Goal: Complete application form

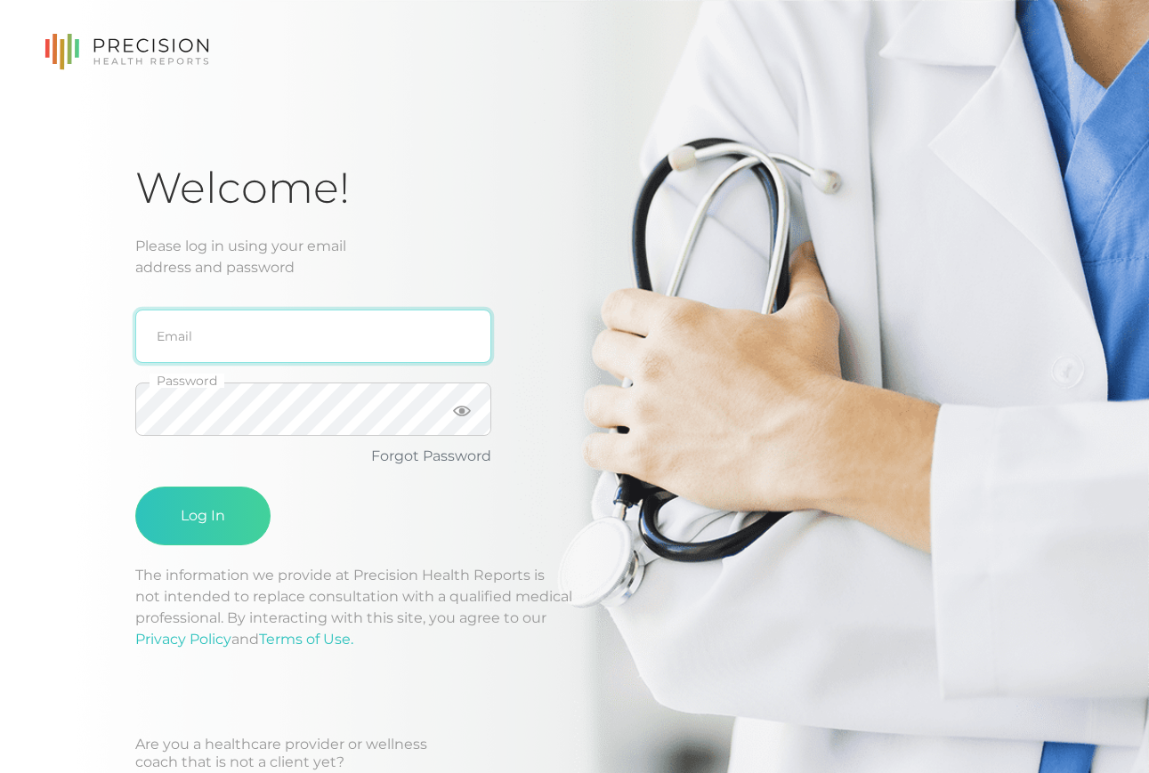
type input "[EMAIL_ADDRESS][DOMAIN_NAME]"
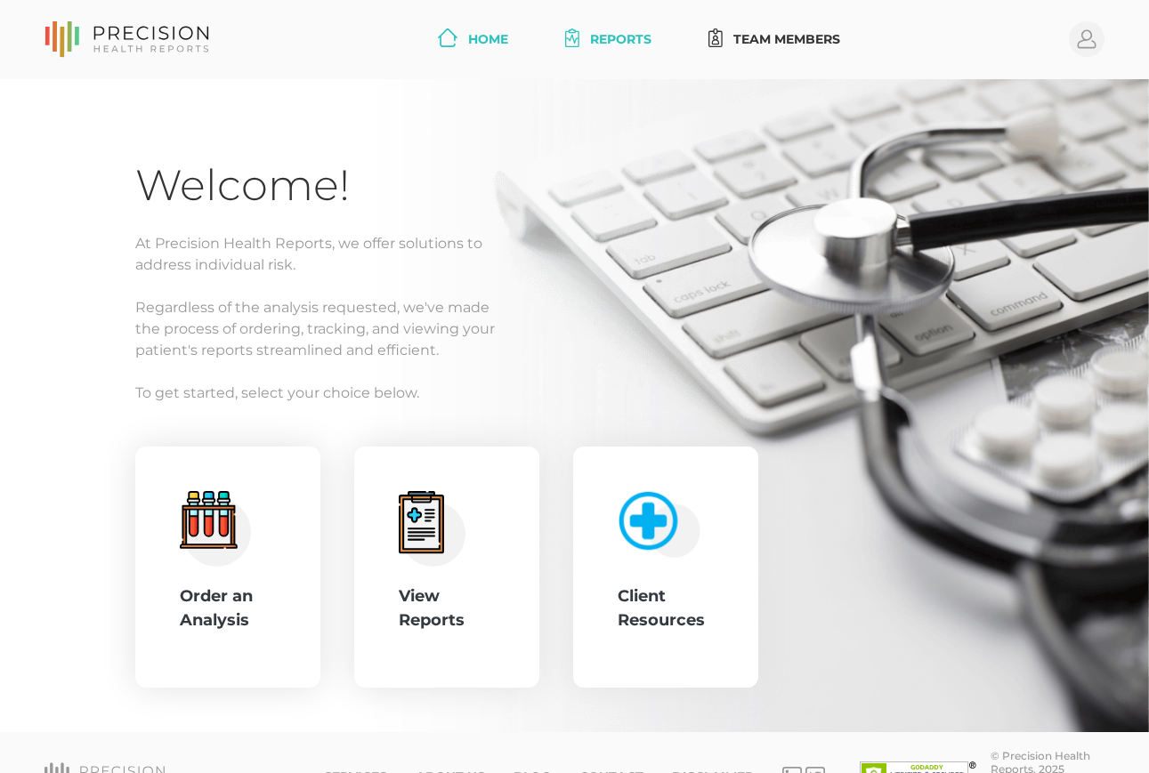
click at [604, 40] on link "Reports" at bounding box center [608, 39] width 101 height 33
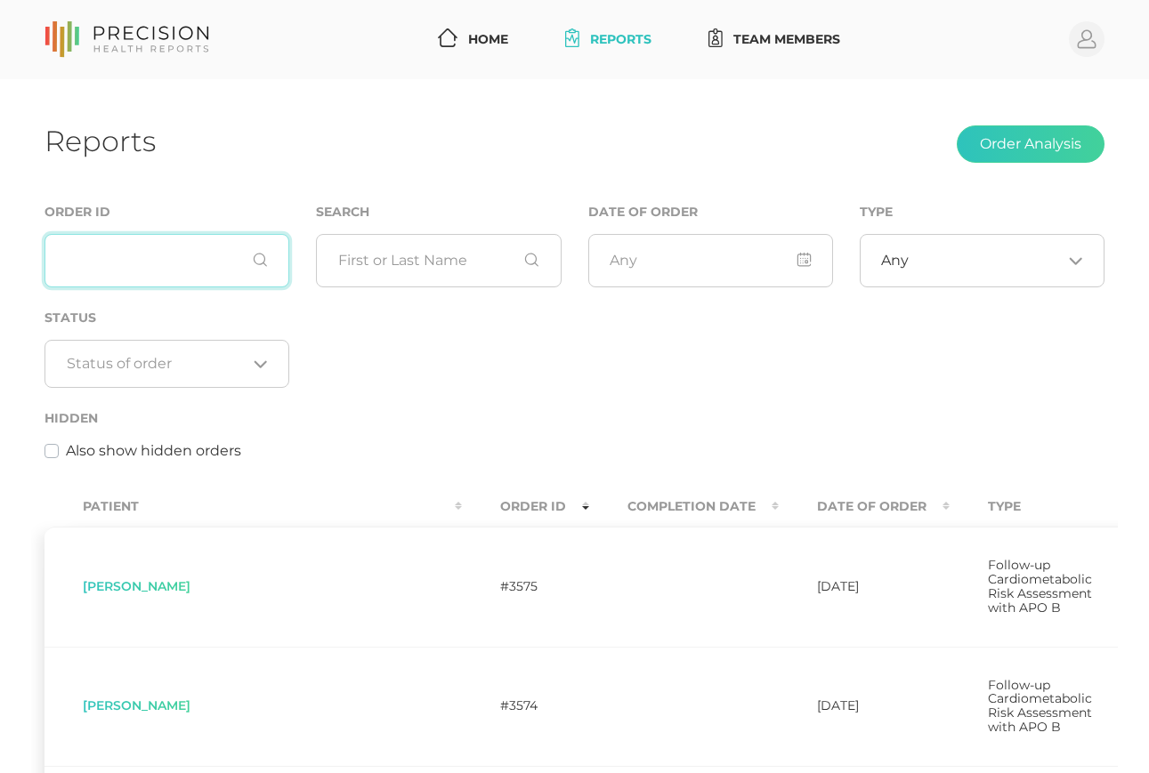
click at [189, 260] on input "text" at bounding box center [166, 260] width 245 height 53
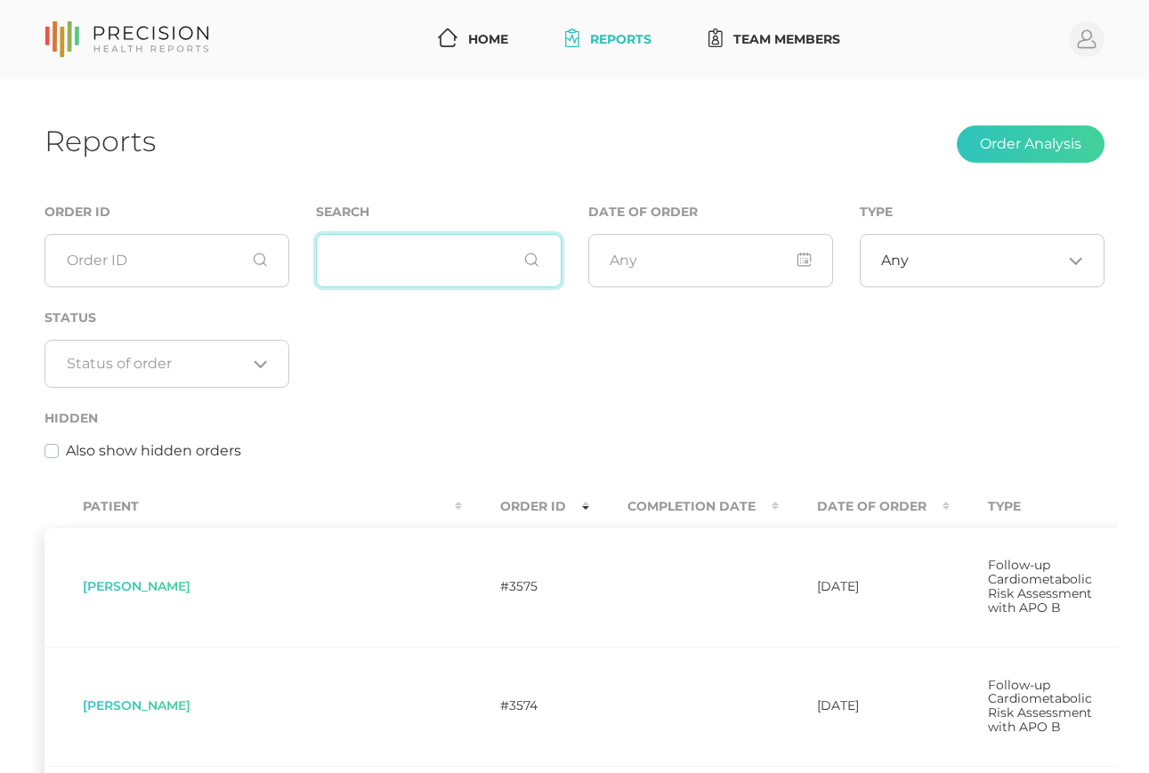
click at [407, 268] on input "text" at bounding box center [438, 260] width 245 height 53
type input "fish"
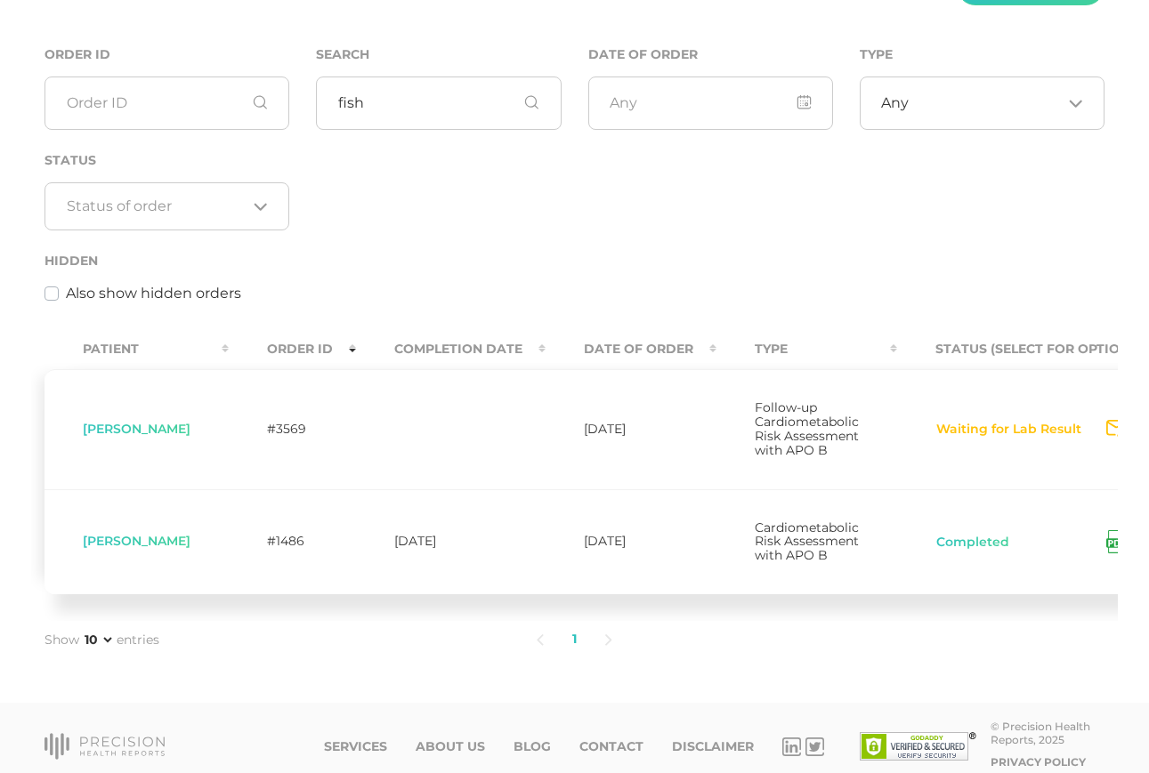
drag, startPoint x: 191, startPoint y: 430, endPoint x: 299, endPoint y: 434, distance: 107.8
click at [190, 430] on span "[PERSON_NAME]" at bounding box center [137, 429] width 108 height 16
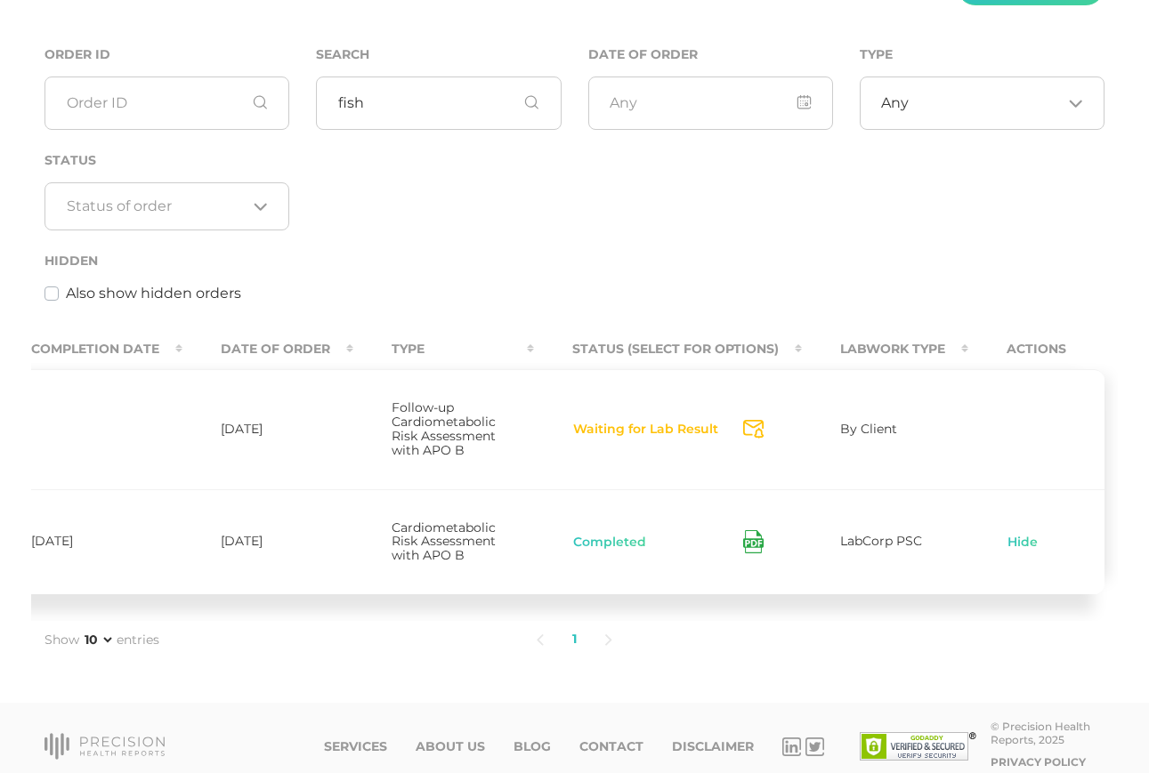
scroll to position [0, 377]
click at [430, 416] on span "Follow-up Cardiometabolic Risk Assessment with APO B" at bounding box center [444, 429] width 104 height 59
click at [680, 432] on button "Waiting for Lab Result" at bounding box center [645, 430] width 147 height 18
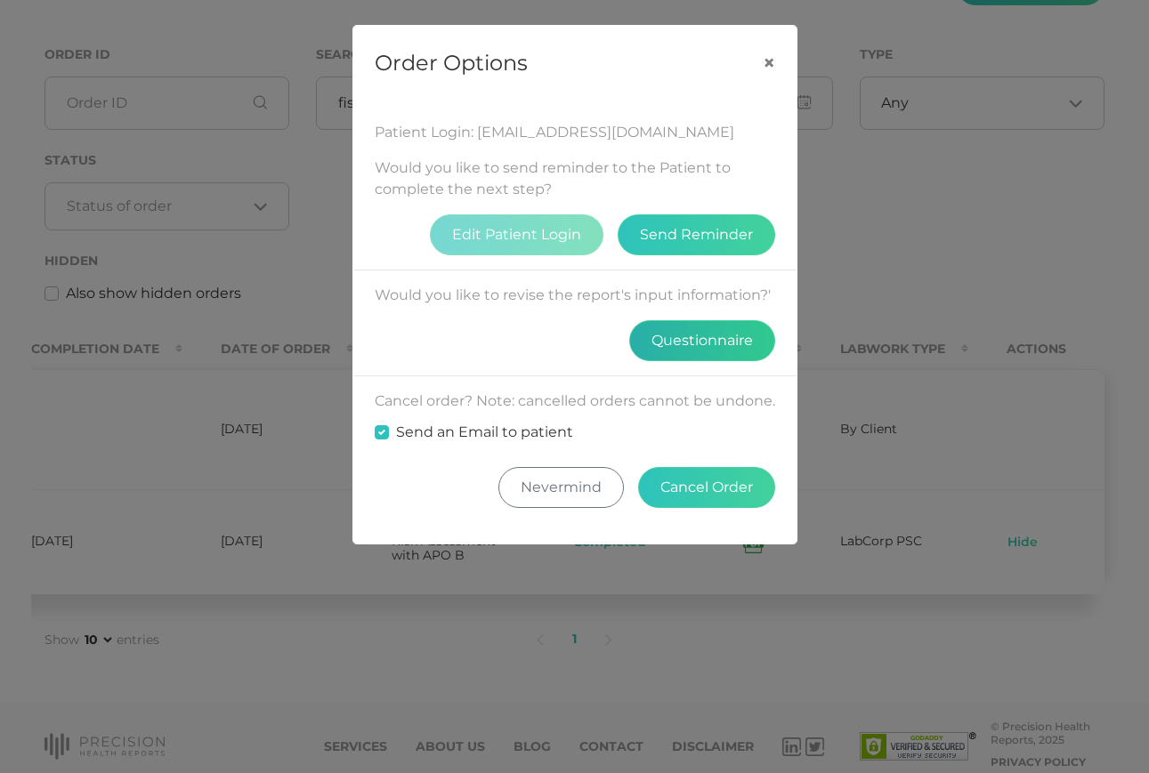
click at [695, 335] on button "Questionnaire" at bounding box center [702, 340] width 146 height 41
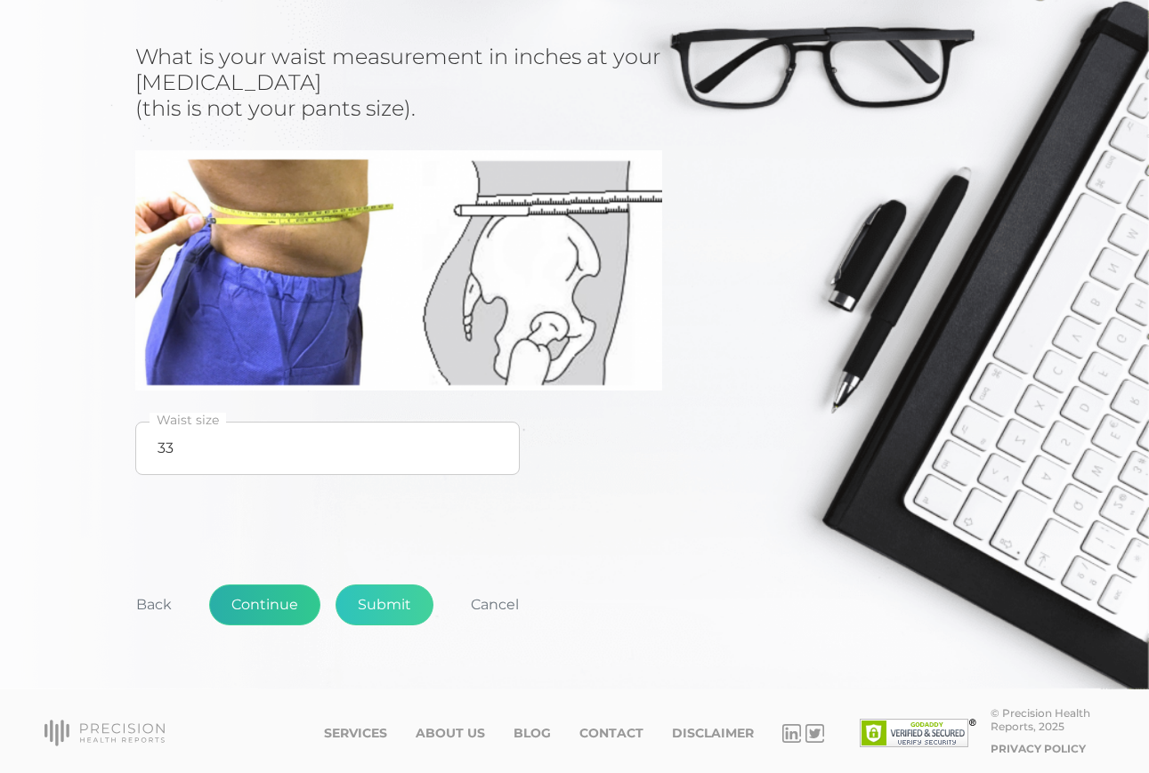
click at [281, 598] on button "Continue" at bounding box center [264, 605] width 111 height 41
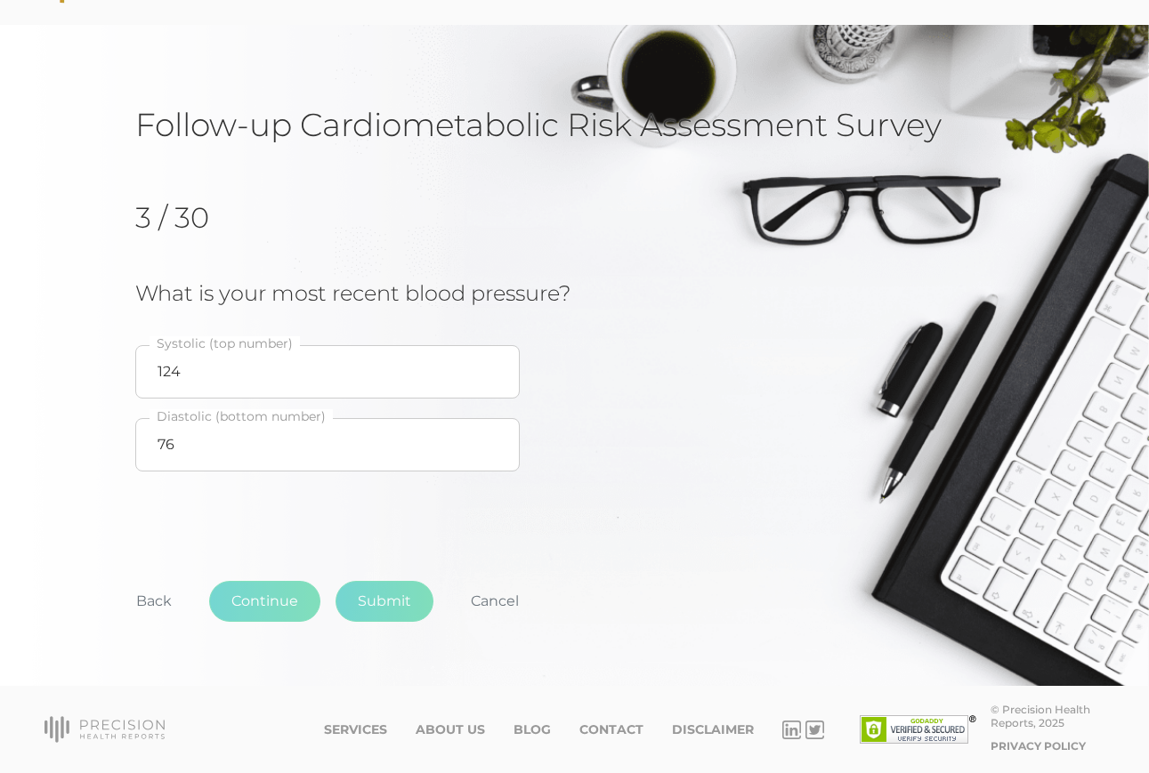
scroll to position [53, 0]
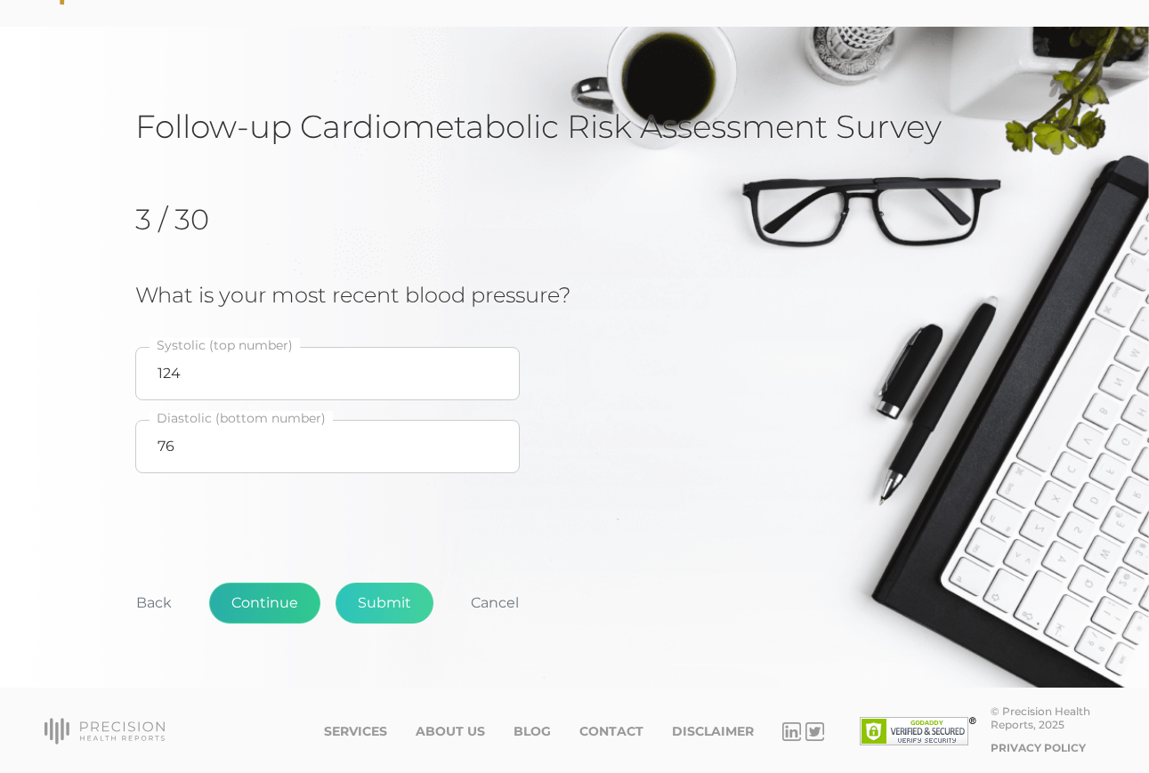
click at [279, 599] on button "Continue" at bounding box center [264, 603] width 111 height 41
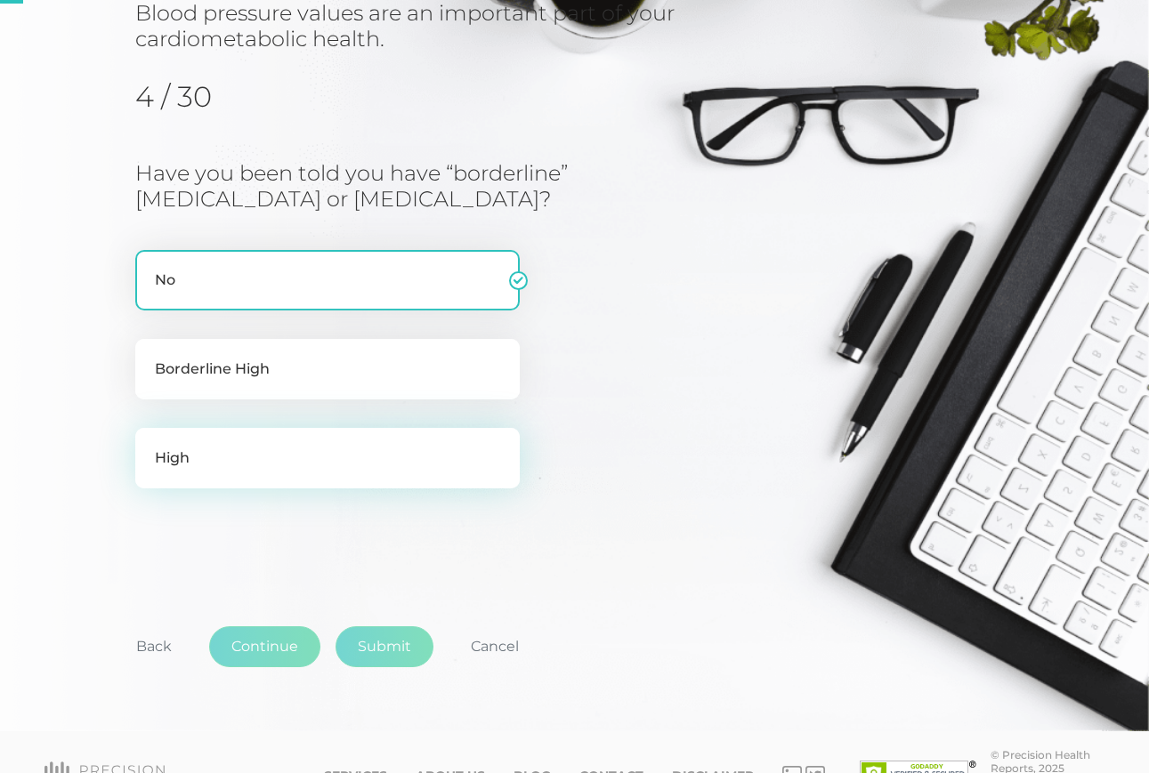
scroll to position [227, 0]
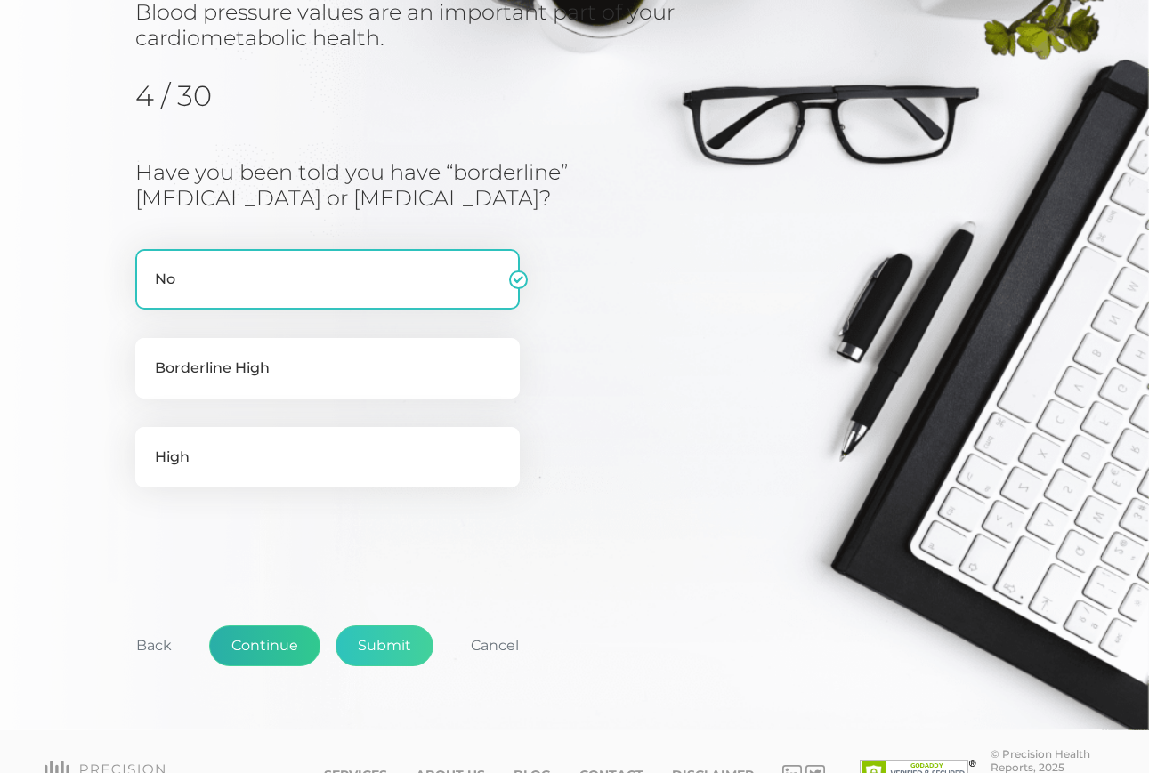
click at [247, 630] on button "Continue" at bounding box center [264, 646] width 111 height 41
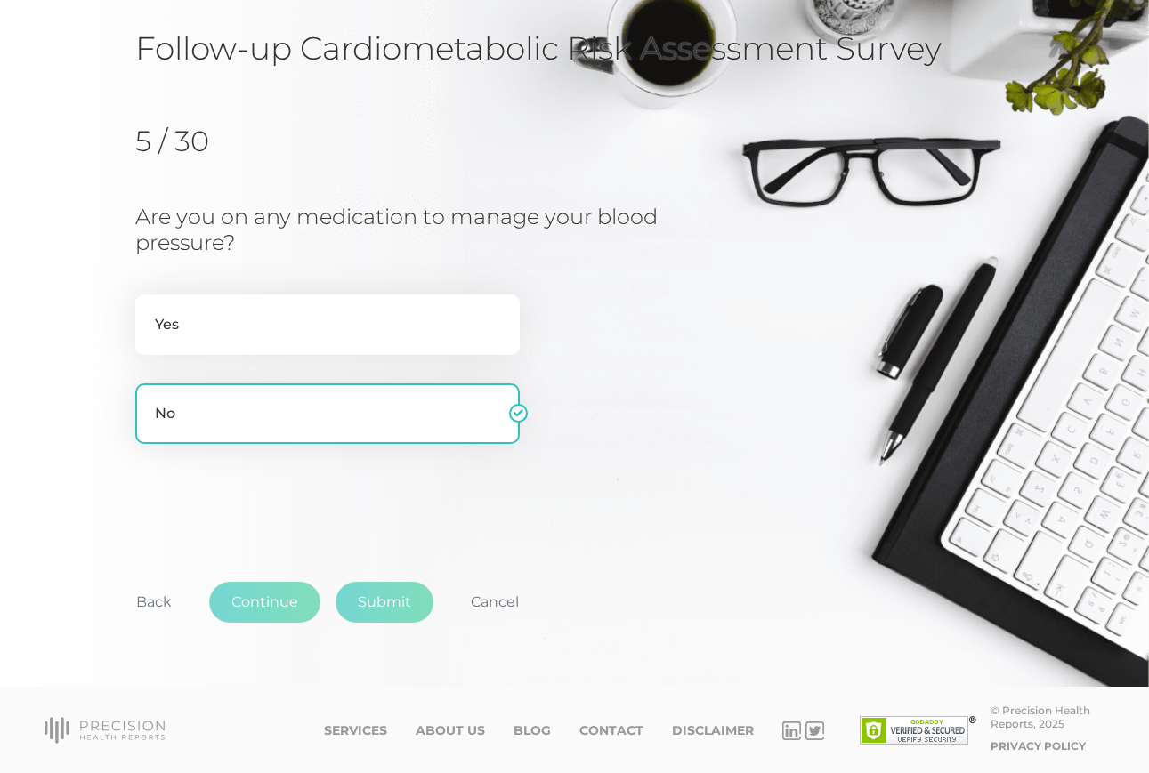
scroll to position [129, 0]
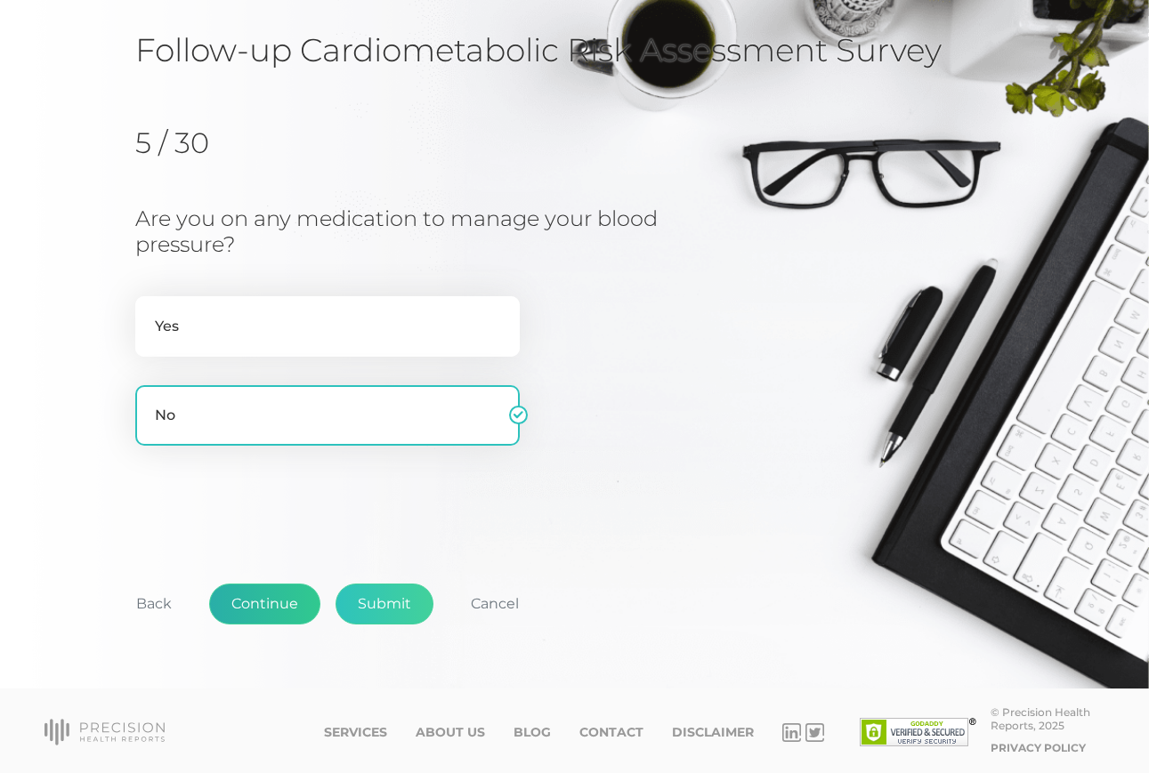
click at [253, 605] on button "Continue" at bounding box center [264, 604] width 111 height 41
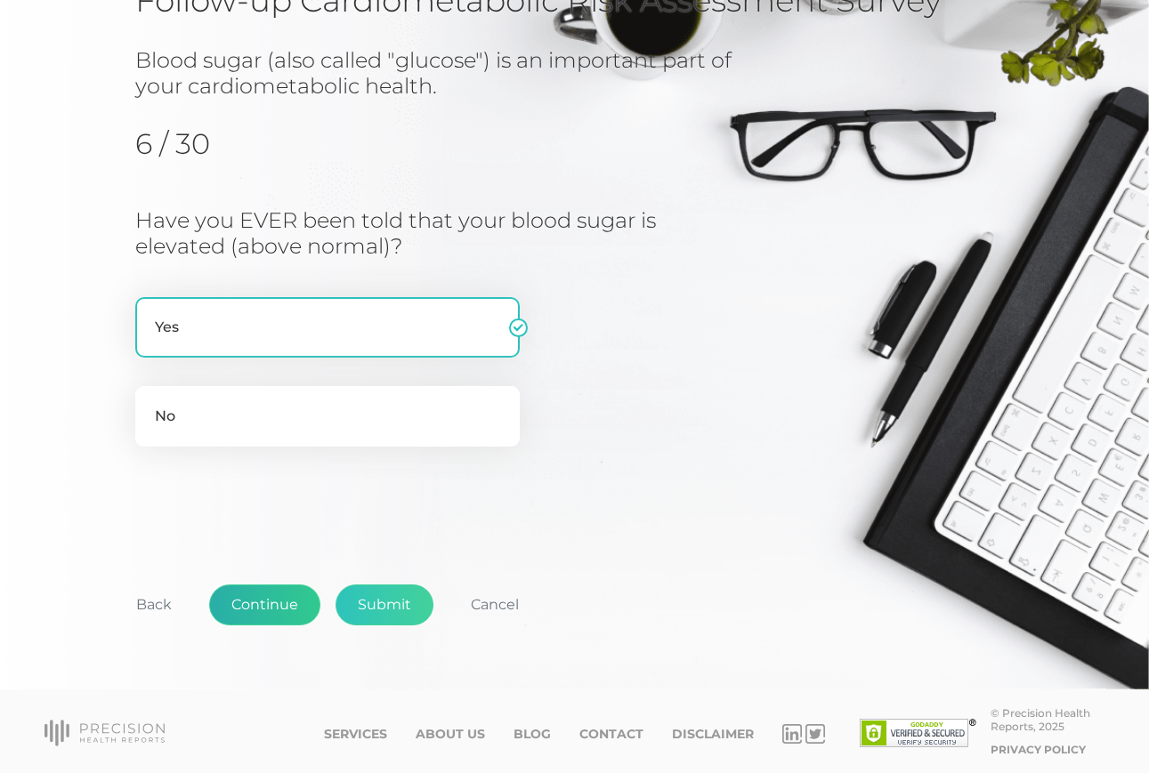
click at [250, 592] on button "Continue" at bounding box center [264, 605] width 111 height 41
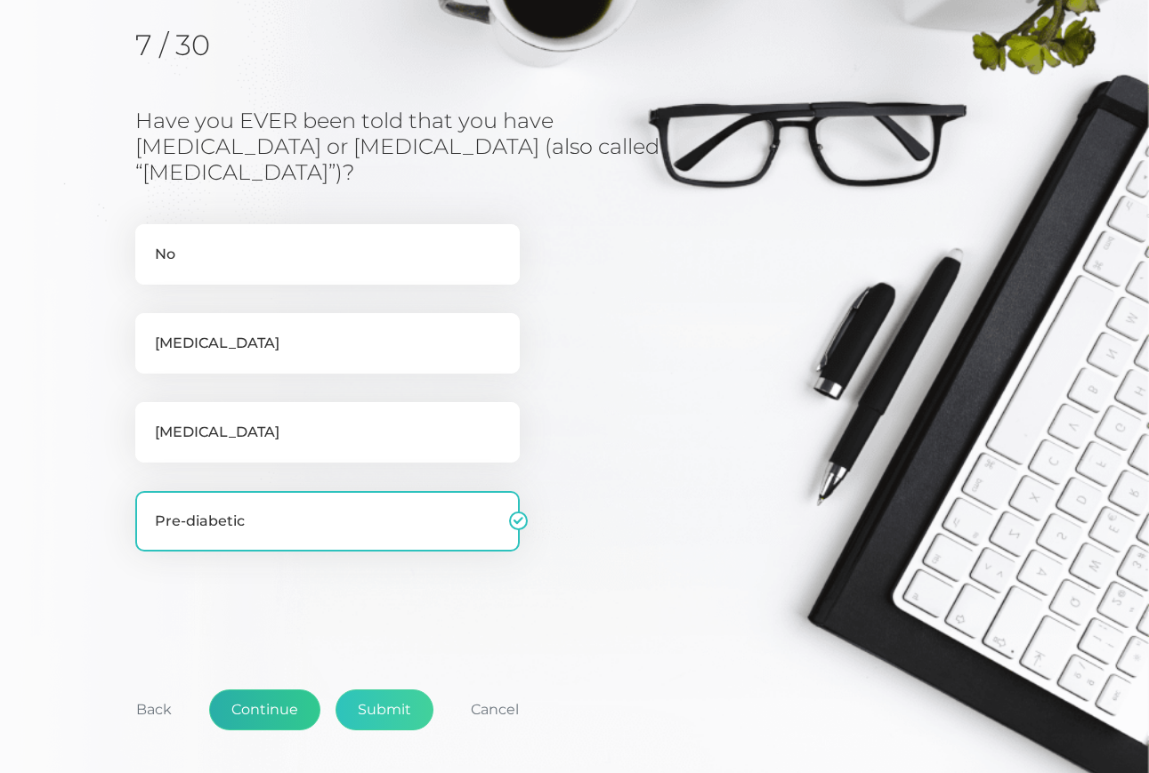
click at [272, 704] on button "Continue" at bounding box center [264, 710] width 111 height 41
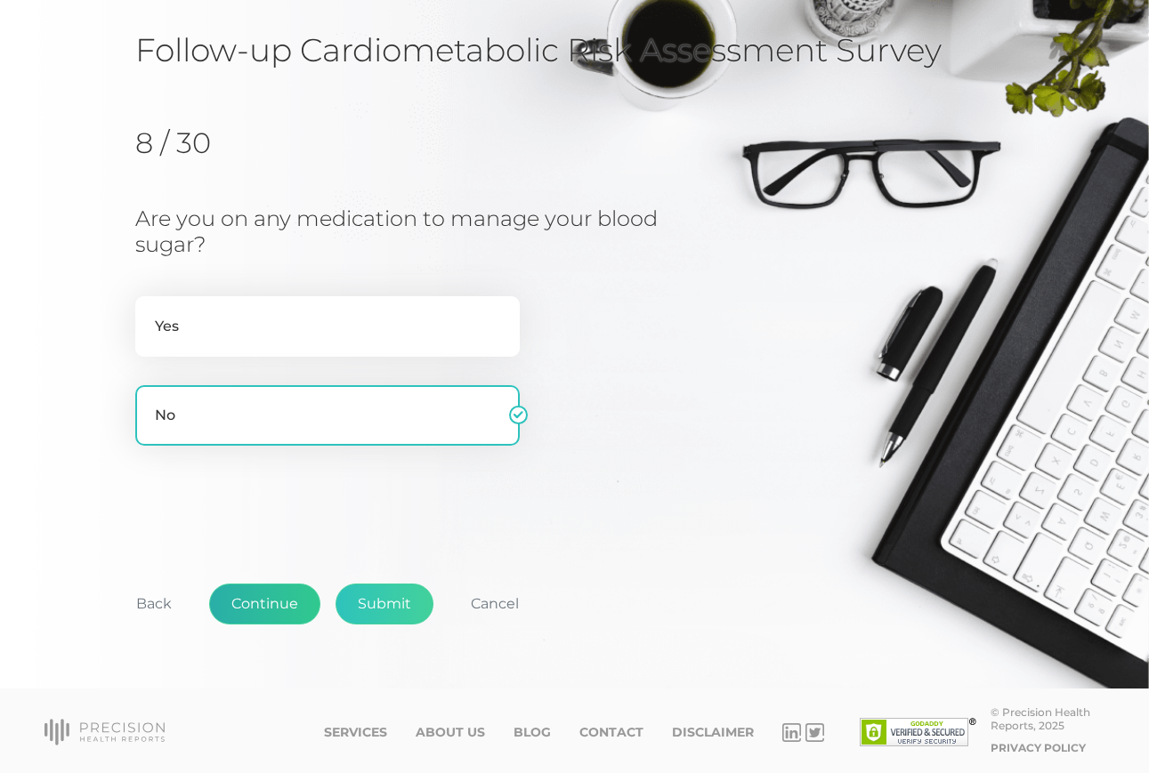
click at [265, 606] on button "Continue" at bounding box center [264, 604] width 111 height 41
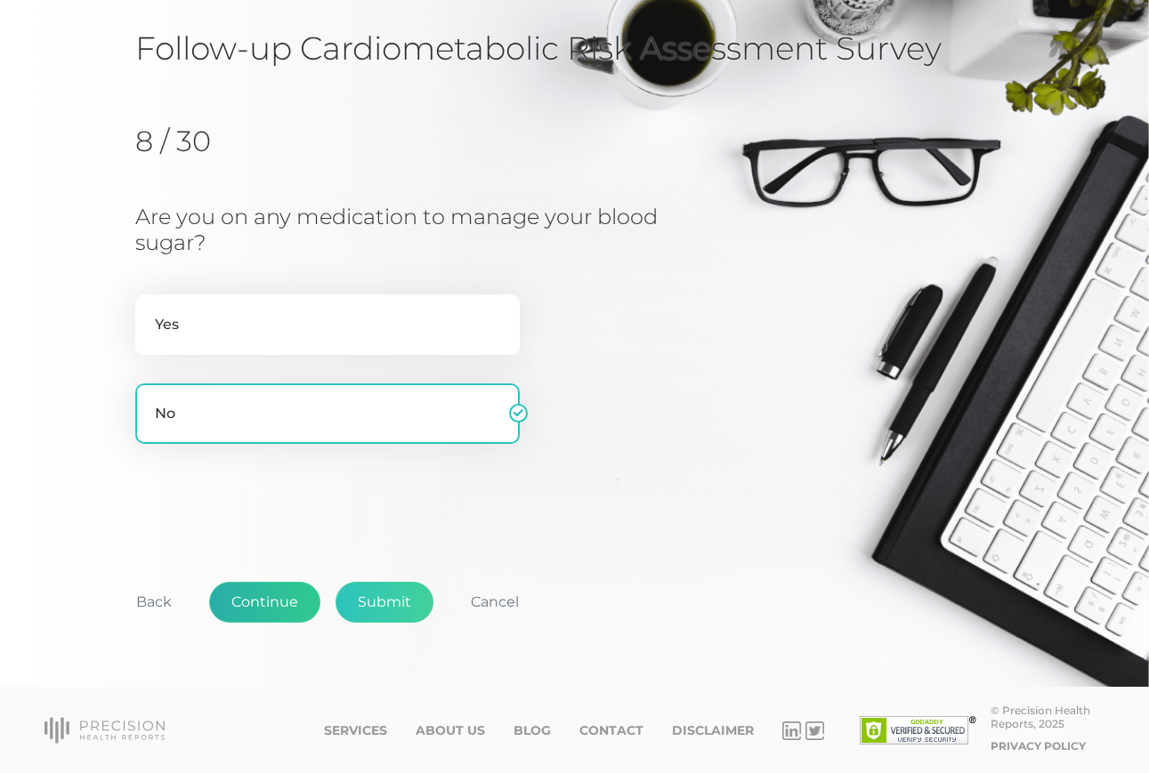
scroll to position [227, 0]
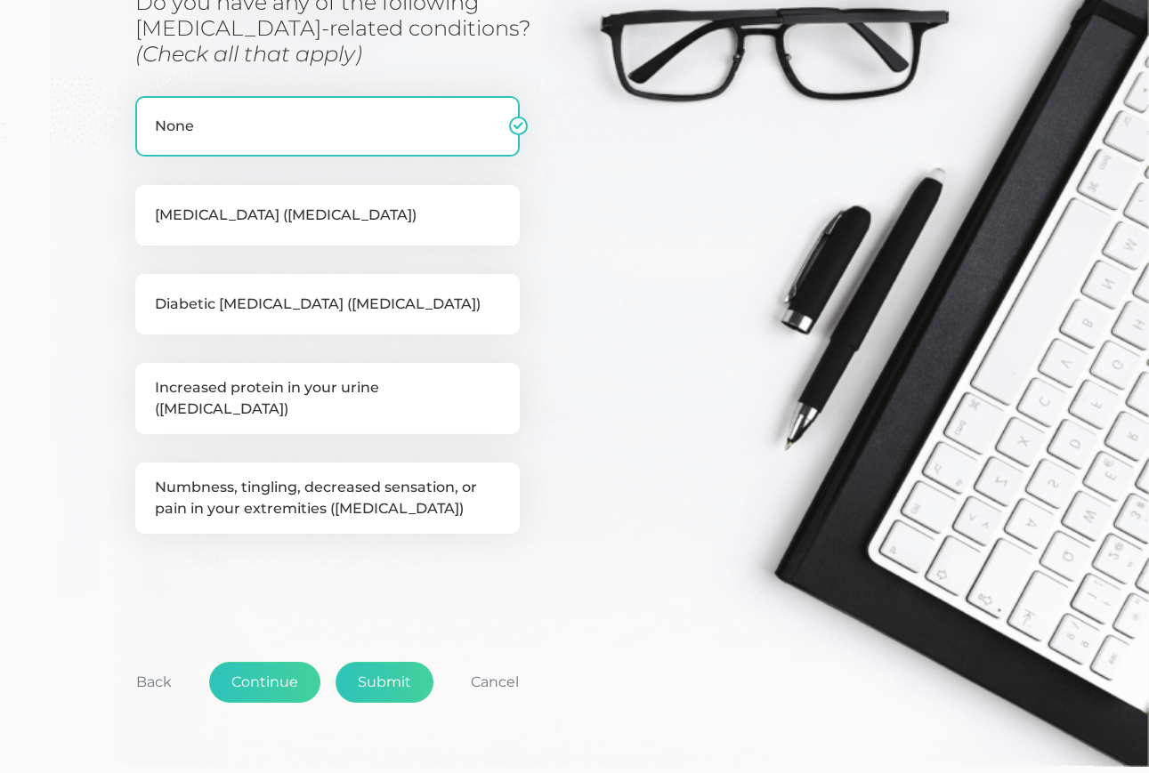
click at [246, 666] on button "Continue" at bounding box center [264, 682] width 111 height 41
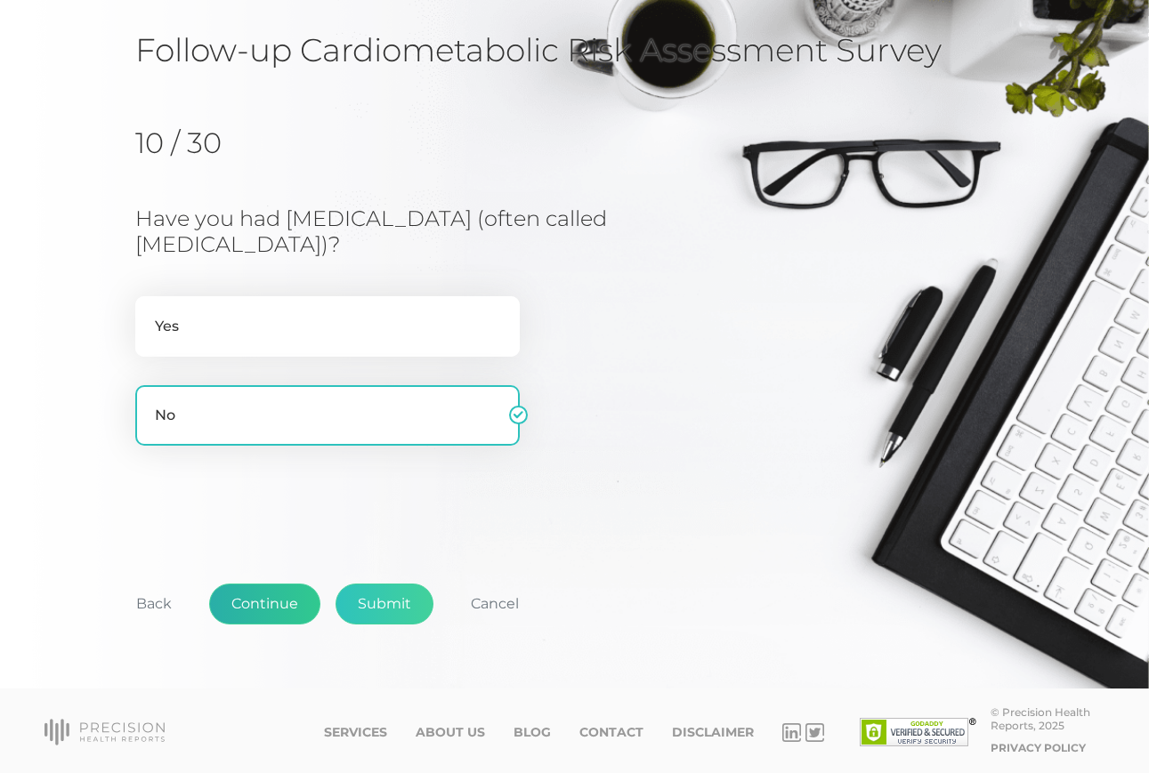
click at [259, 602] on button "Continue" at bounding box center [264, 604] width 111 height 41
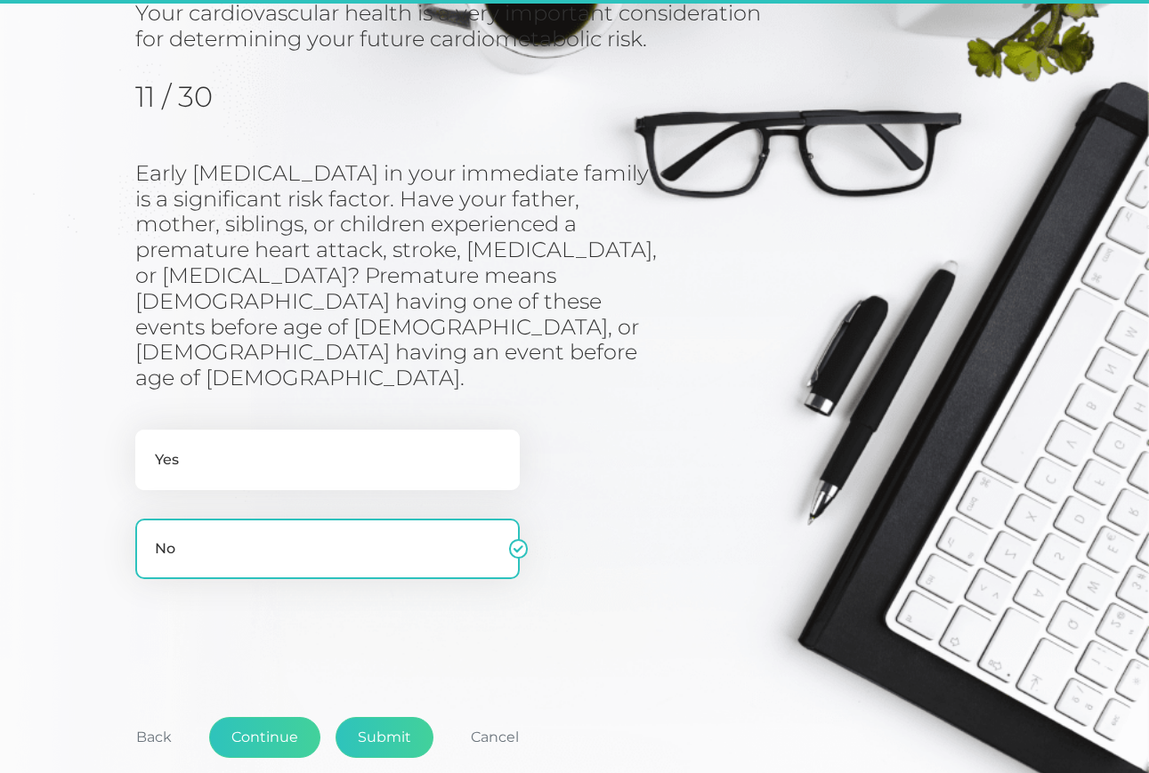
scroll to position [227, 0]
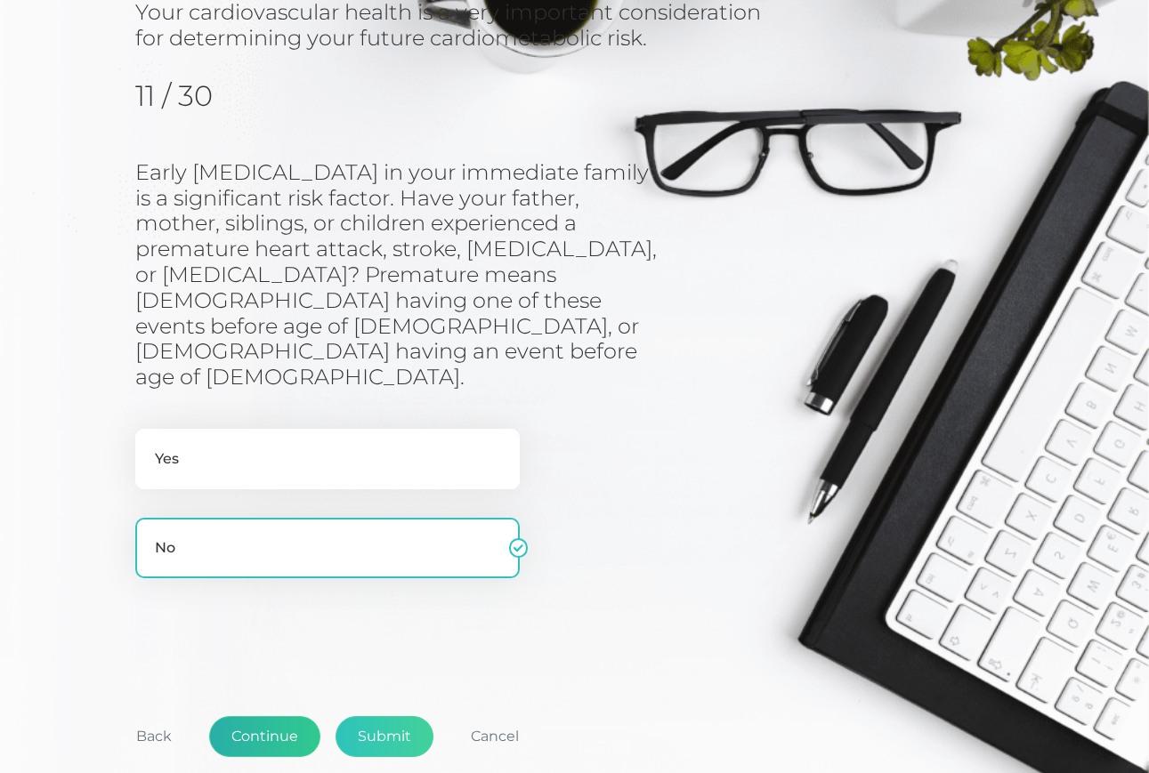
click at [265, 716] on button "Continue" at bounding box center [264, 736] width 111 height 41
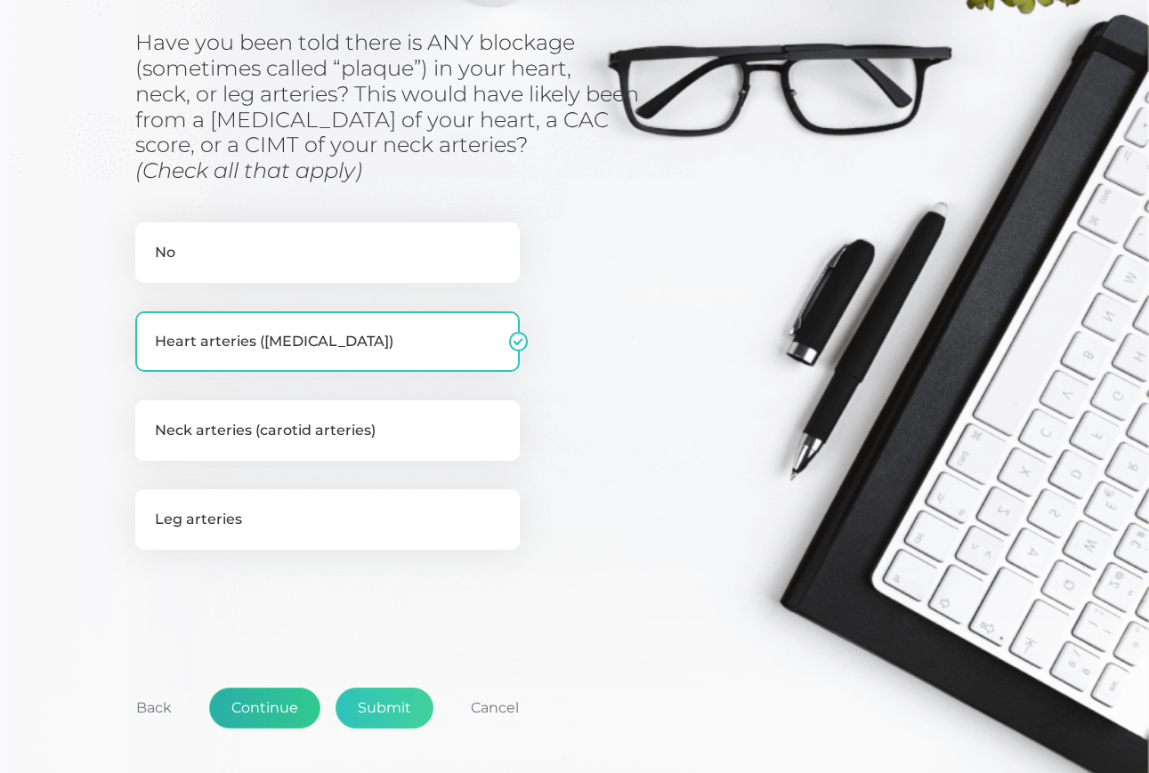
click at [264, 706] on button "Continue" at bounding box center [264, 708] width 111 height 41
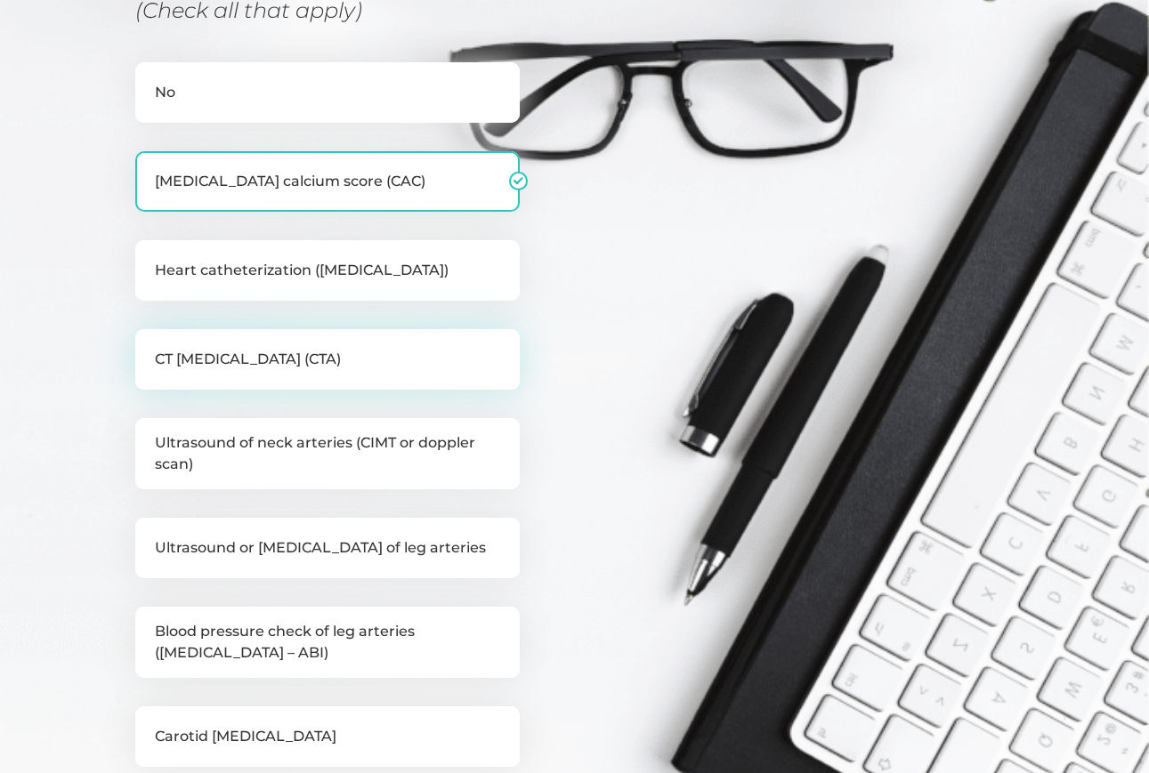
scroll to position [396, 0]
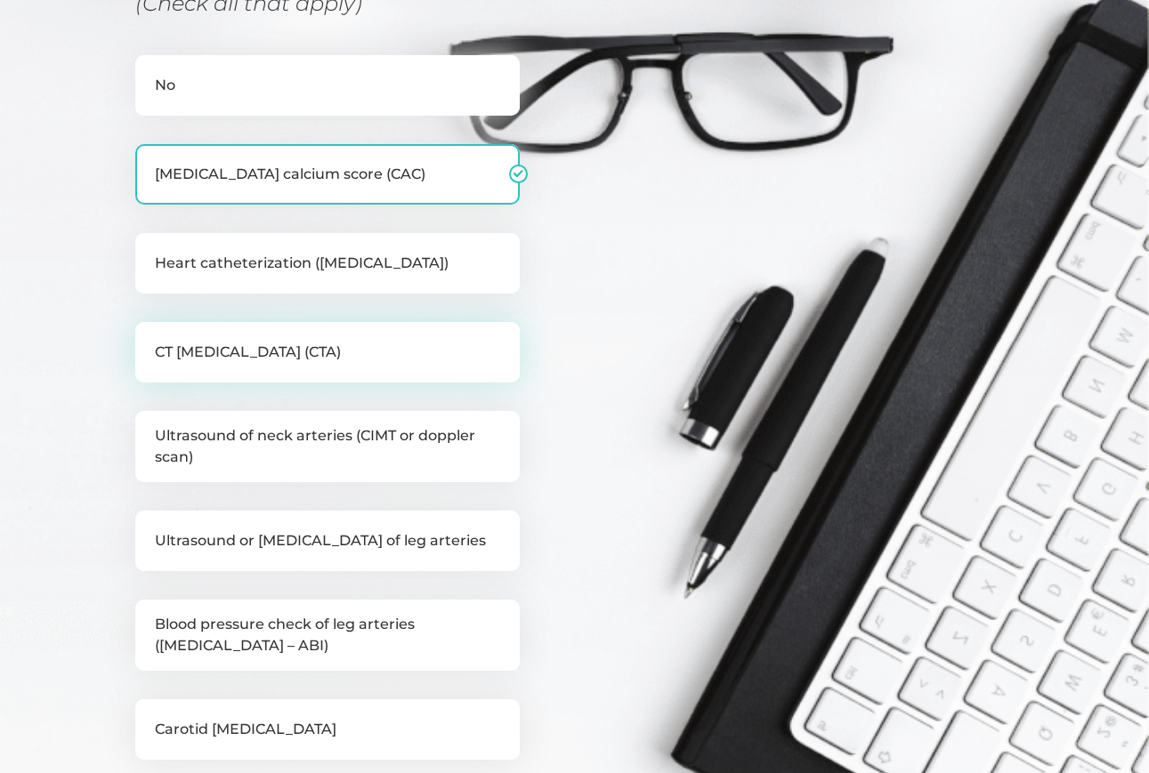
click at [255, 368] on label "CT angiogram (CTA)" at bounding box center [327, 352] width 384 height 61
click at [149, 340] on input "CT angiogram (CTA)" at bounding box center [142, 331] width 14 height 18
checkbox input "true"
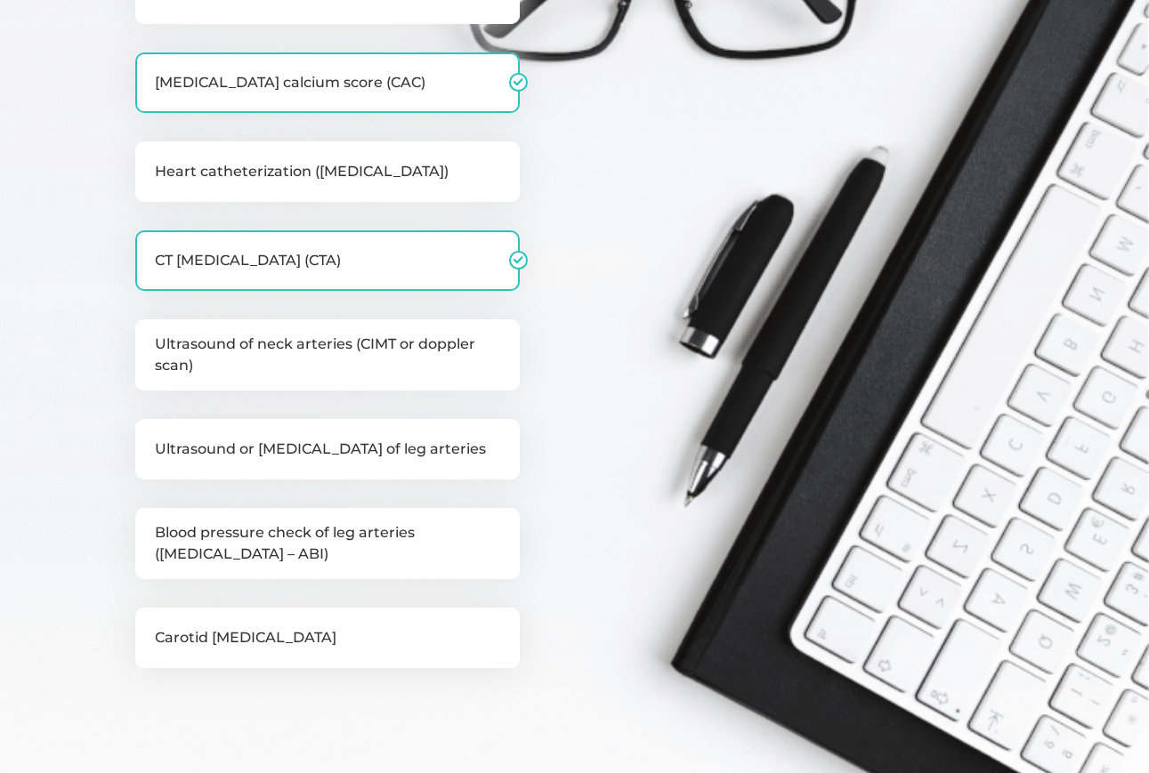
scroll to position [493, 0]
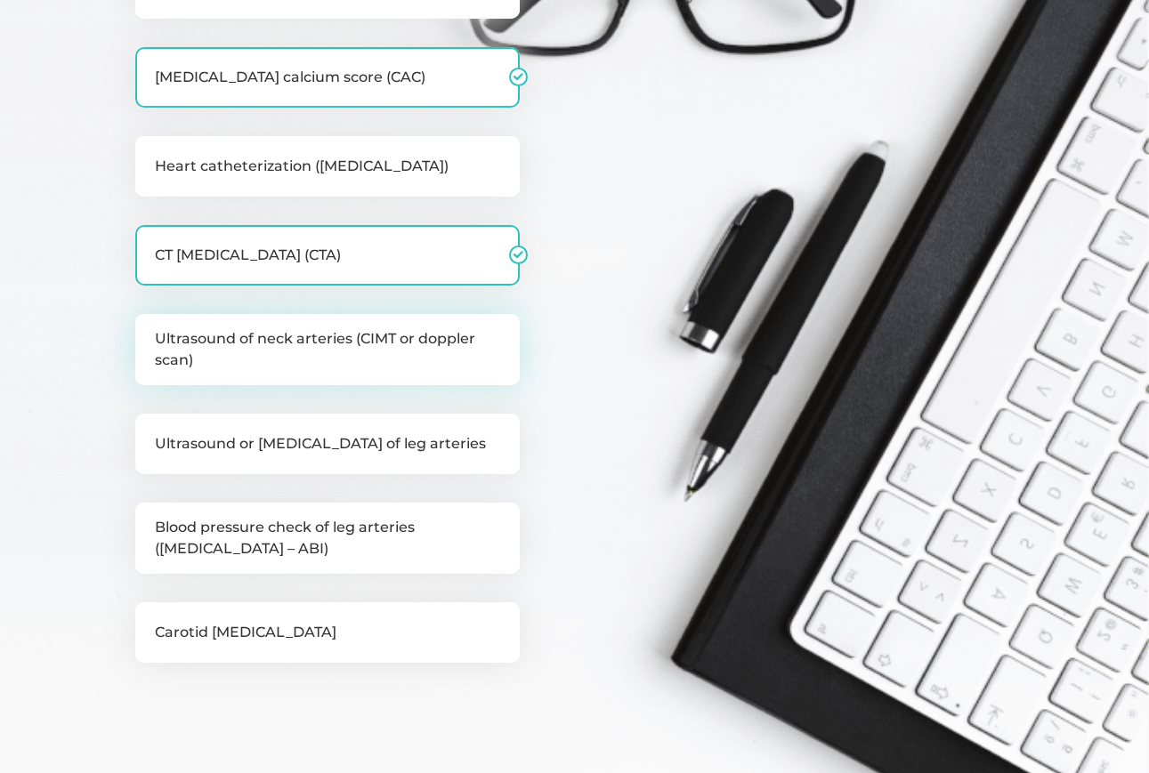
click at [250, 359] on label "Ultrasound of neck arteries (CIMT or doppler scan)" at bounding box center [327, 349] width 384 height 71
click at [149, 332] on input "Ultrasound of neck arteries (CIMT or doppler scan)" at bounding box center [142, 323] width 14 height 18
checkbox input "true"
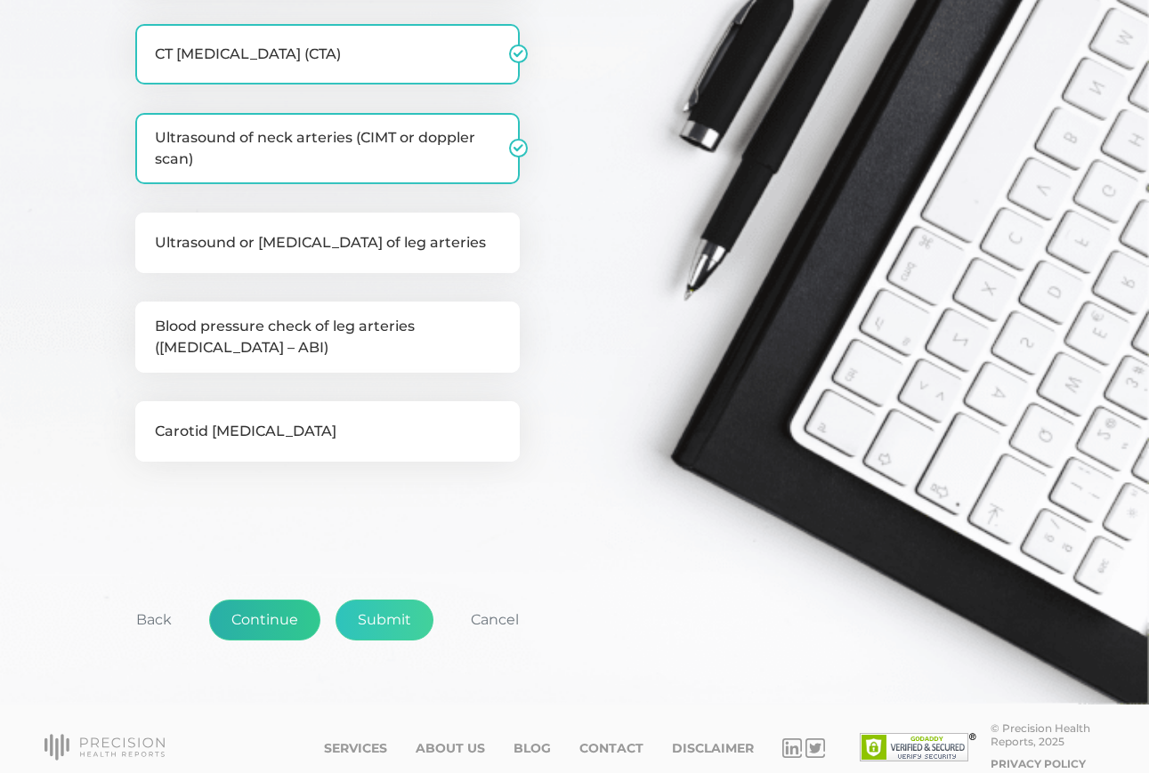
click at [267, 619] on button "Continue" at bounding box center [264, 620] width 111 height 41
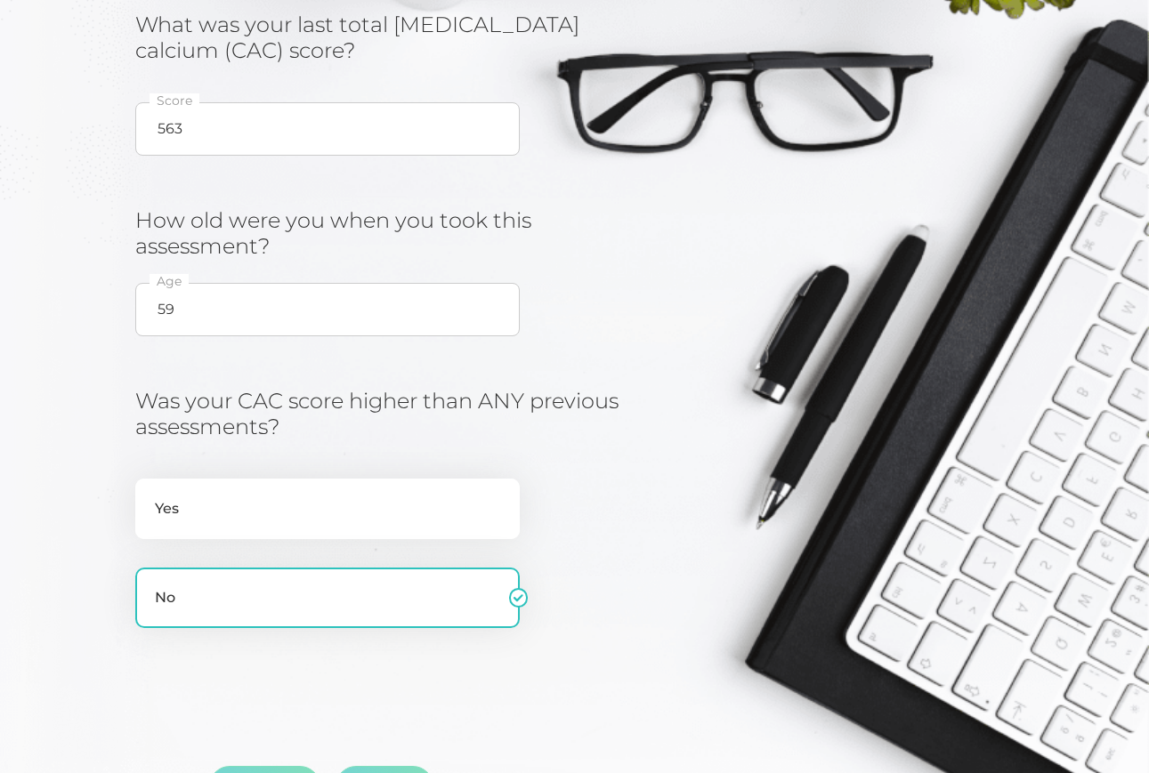
scroll to position [227, 0]
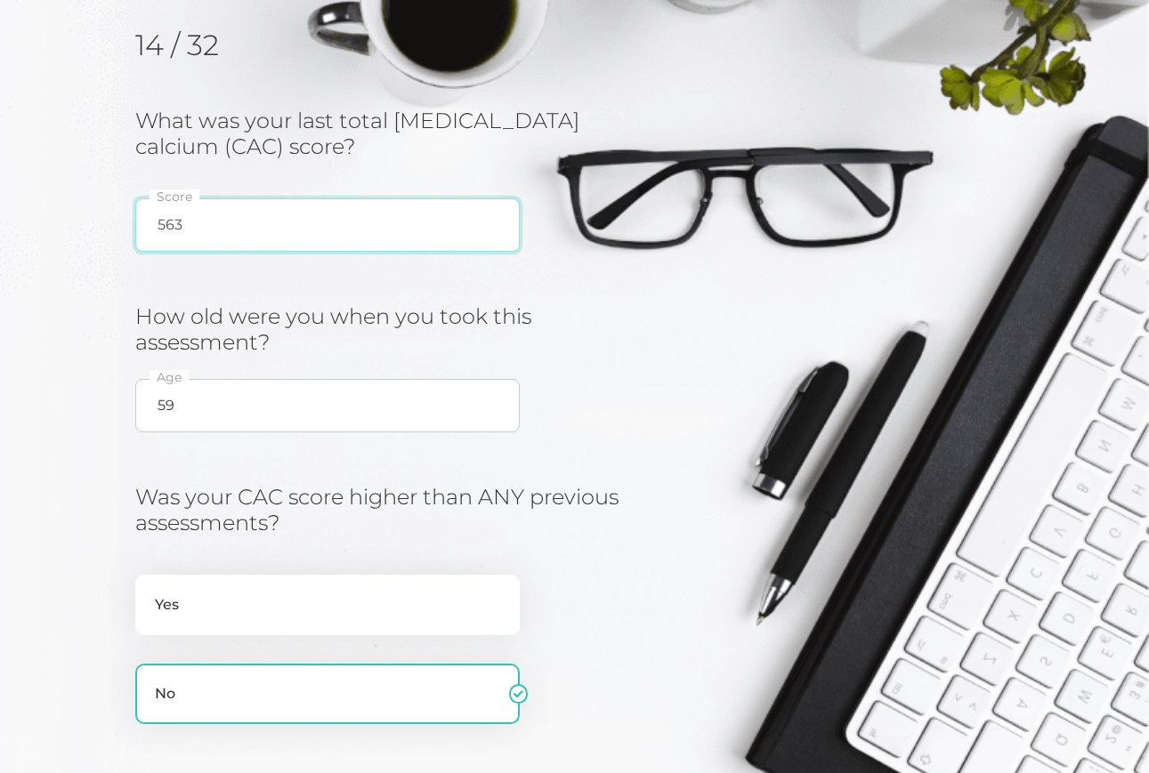
drag, startPoint x: 207, startPoint y: 221, endPoint x: 155, endPoint y: 221, distance: 52.5
click at [155, 221] on input "563" at bounding box center [327, 224] width 384 height 53
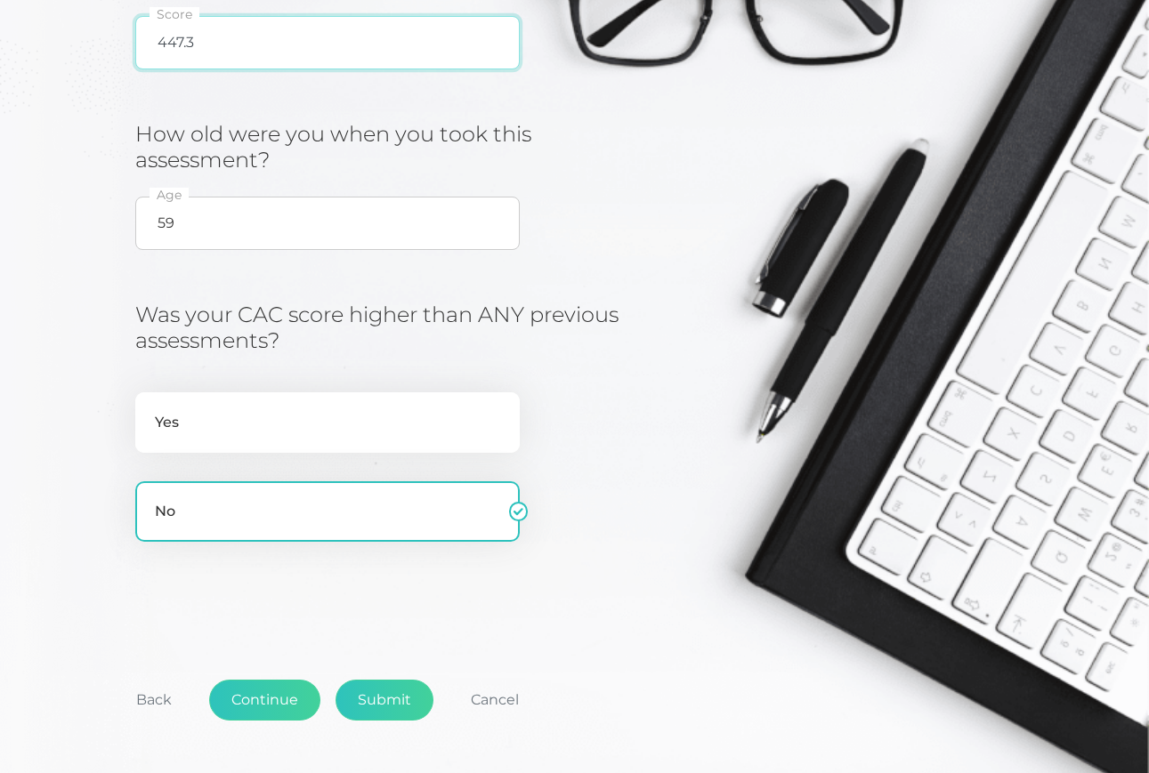
scroll to position [409, 0]
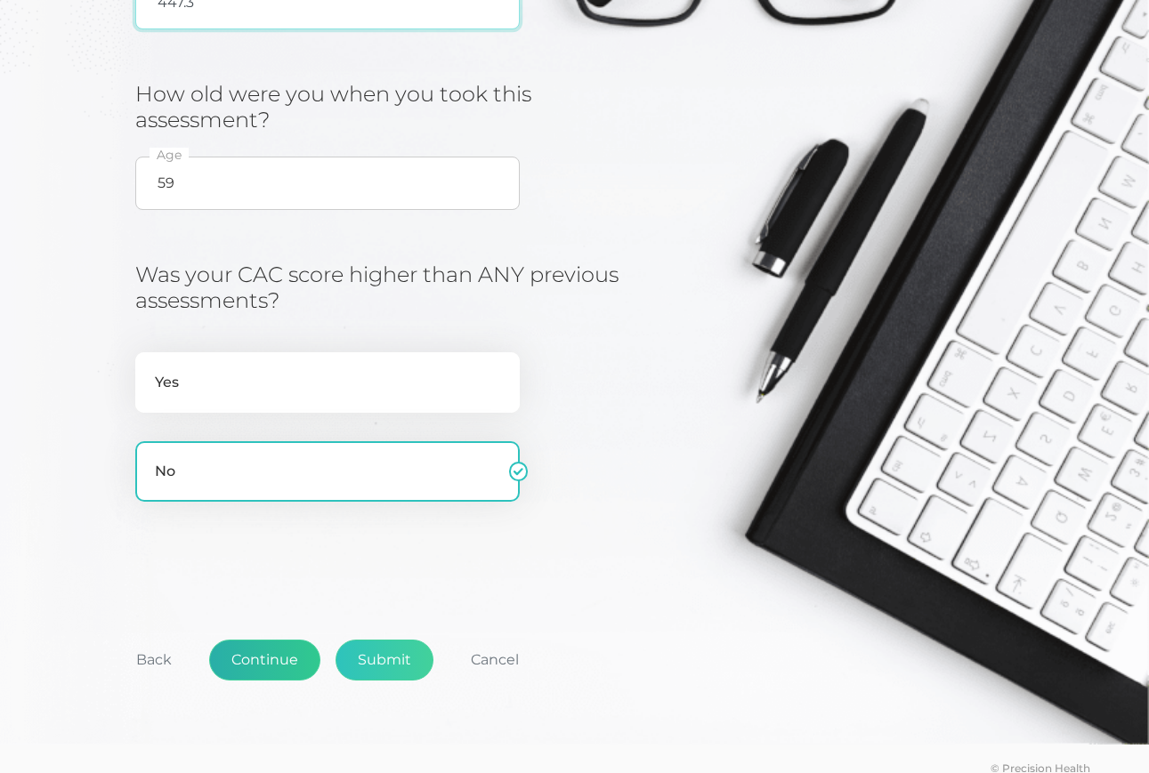
type input "447.3"
click at [268, 647] on button "Continue" at bounding box center [264, 660] width 111 height 41
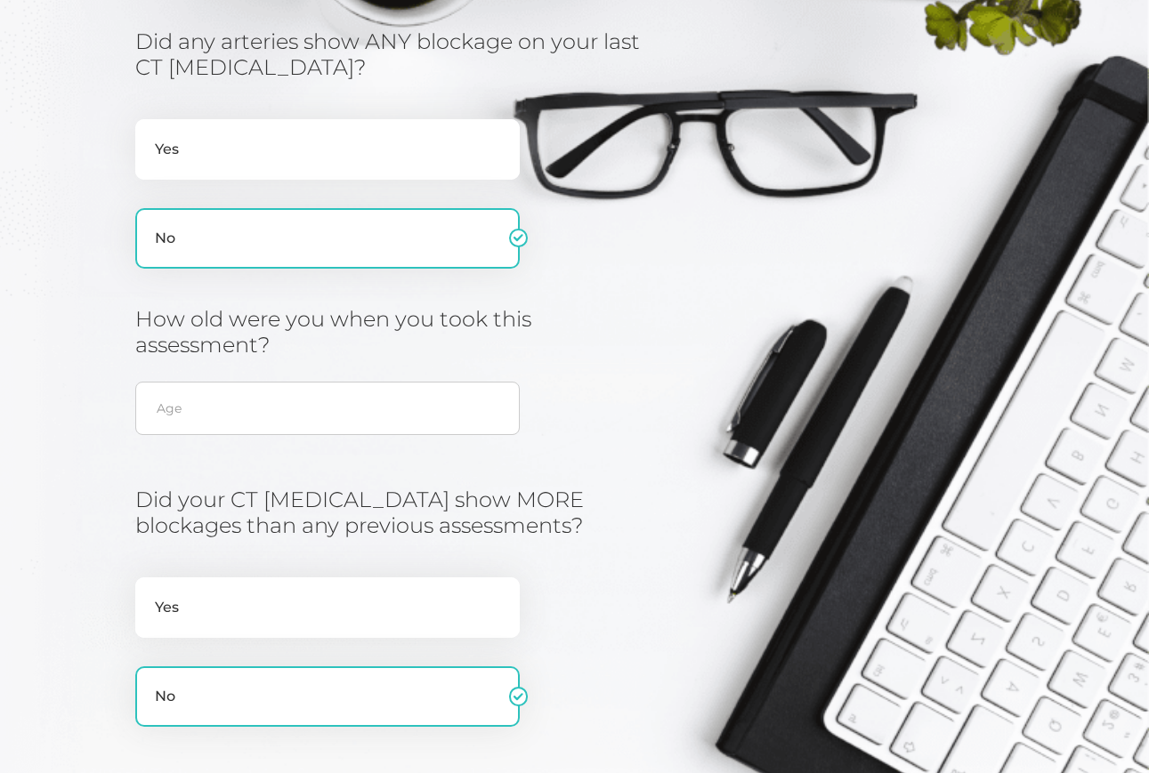
scroll to position [306, 0]
click at [227, 142] on label "Yes" at bounding box center [327, 149] width 384 height 61
click at [149, 137] on input "Yes" at bounding box center [142, 128] width 14 height 18
radio input "true"
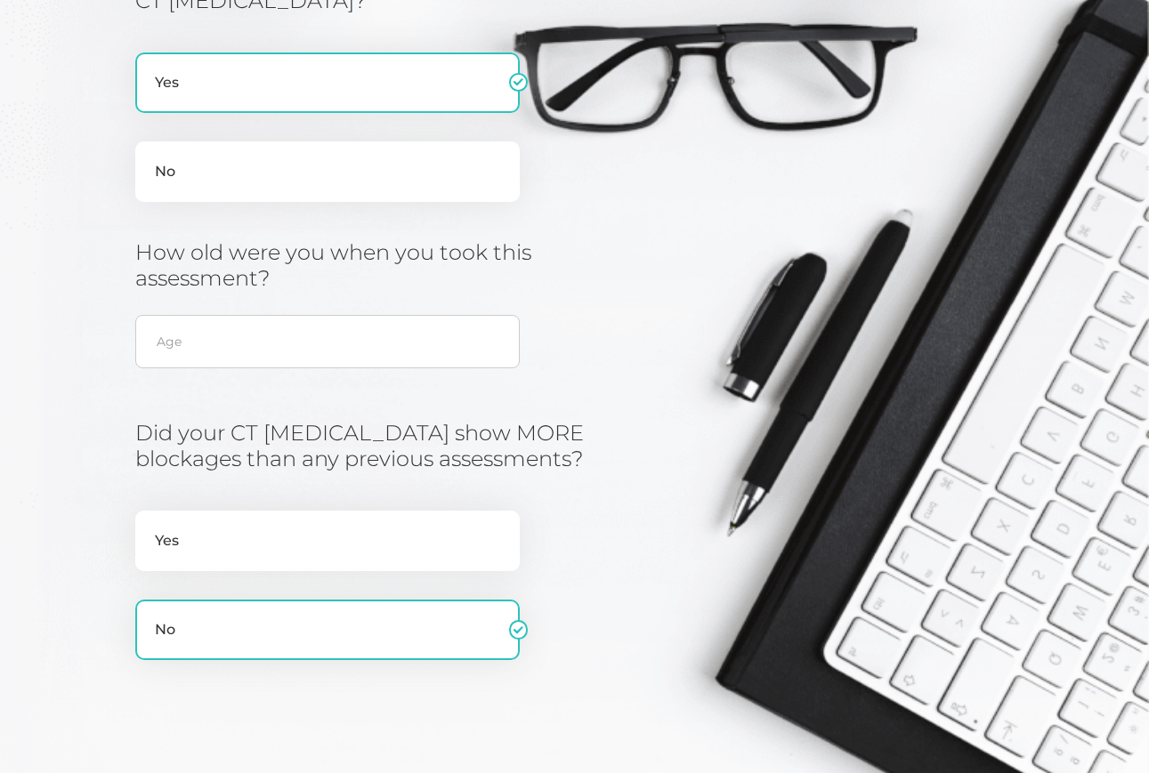
scroll to position [376, 0]
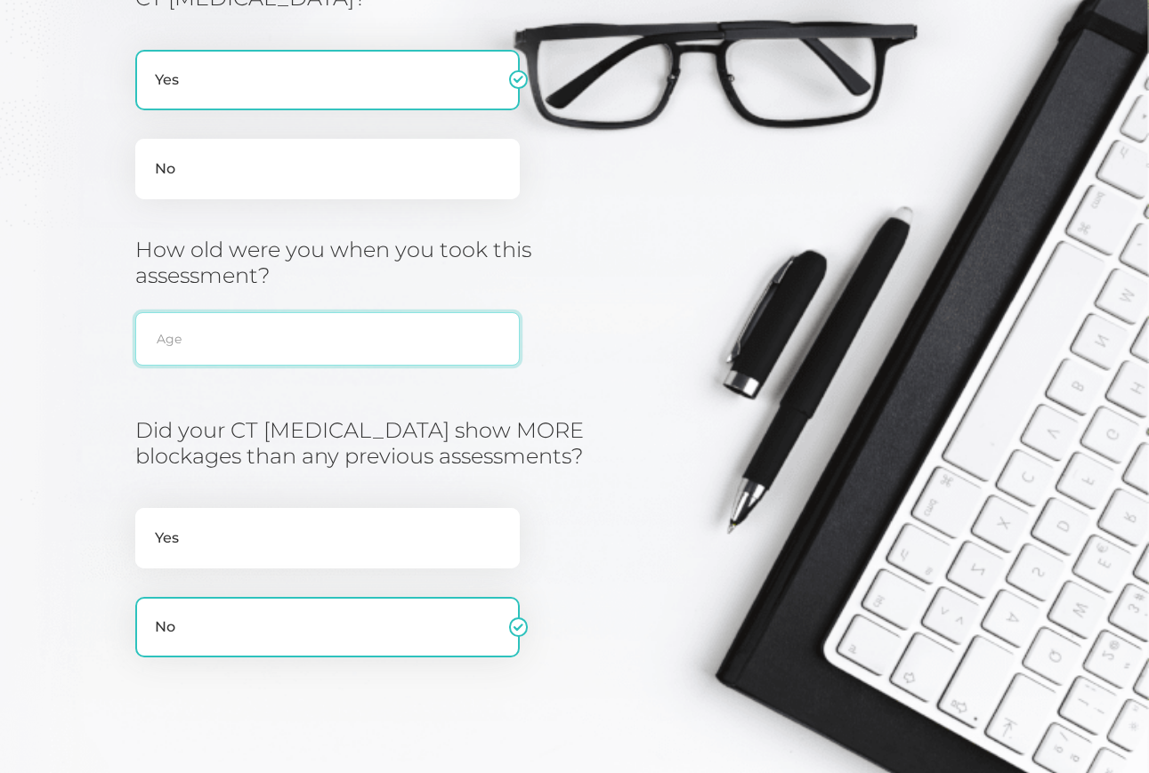
click at [214, 351] on input "text" at bounding box center [327, 338] width 384 height 53
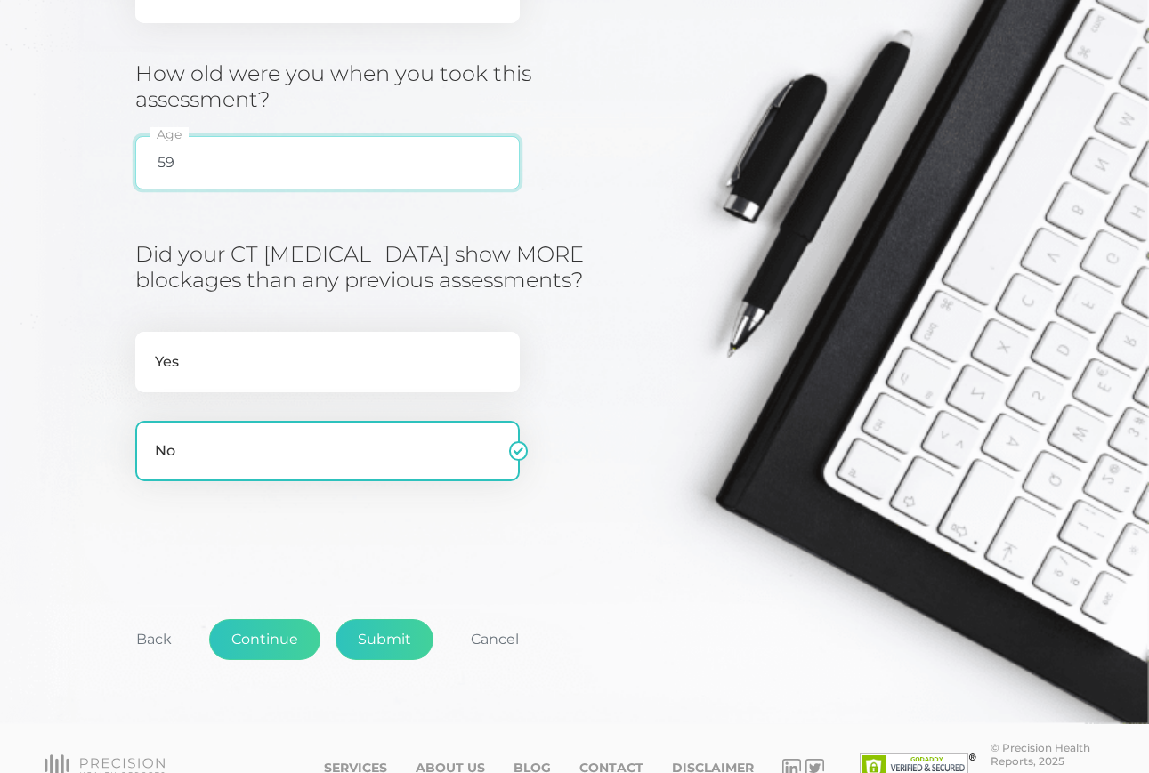
scroll to position [558, 0]
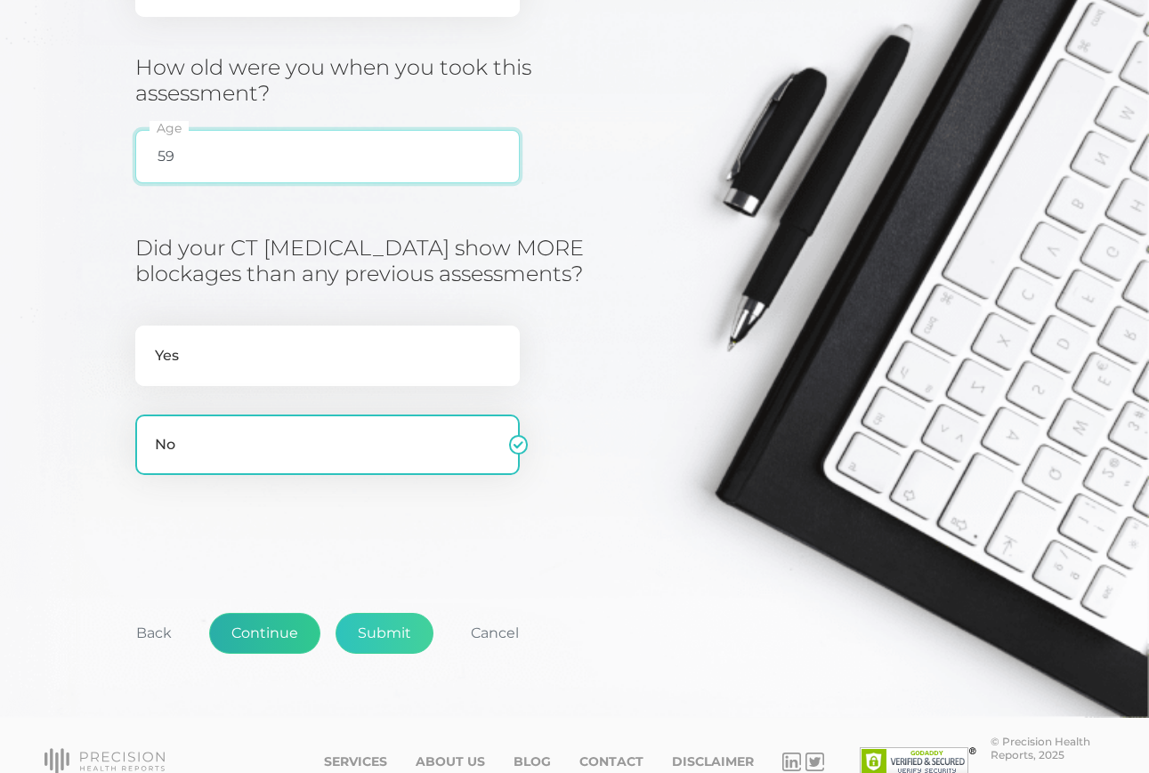
type input "59"
click at [290, 634] on button "Continue" at bounding box center [264, 633] width 111 height 41
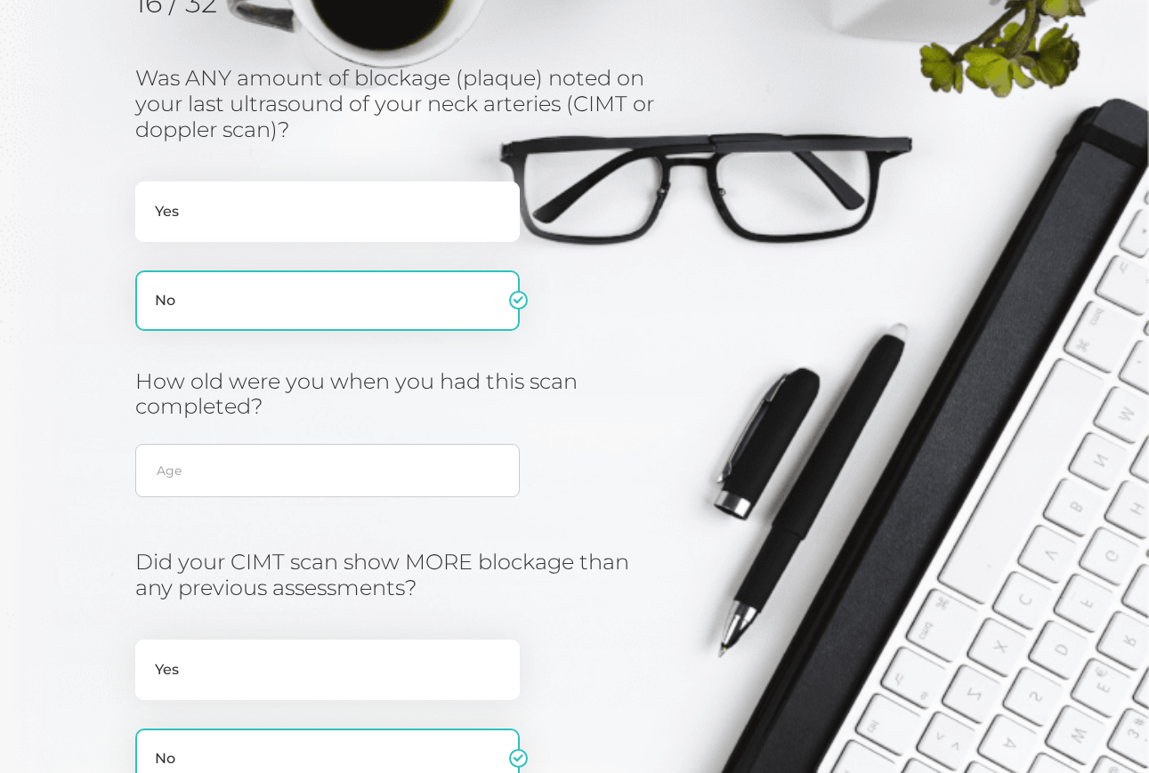
scroll to position [288, 0]
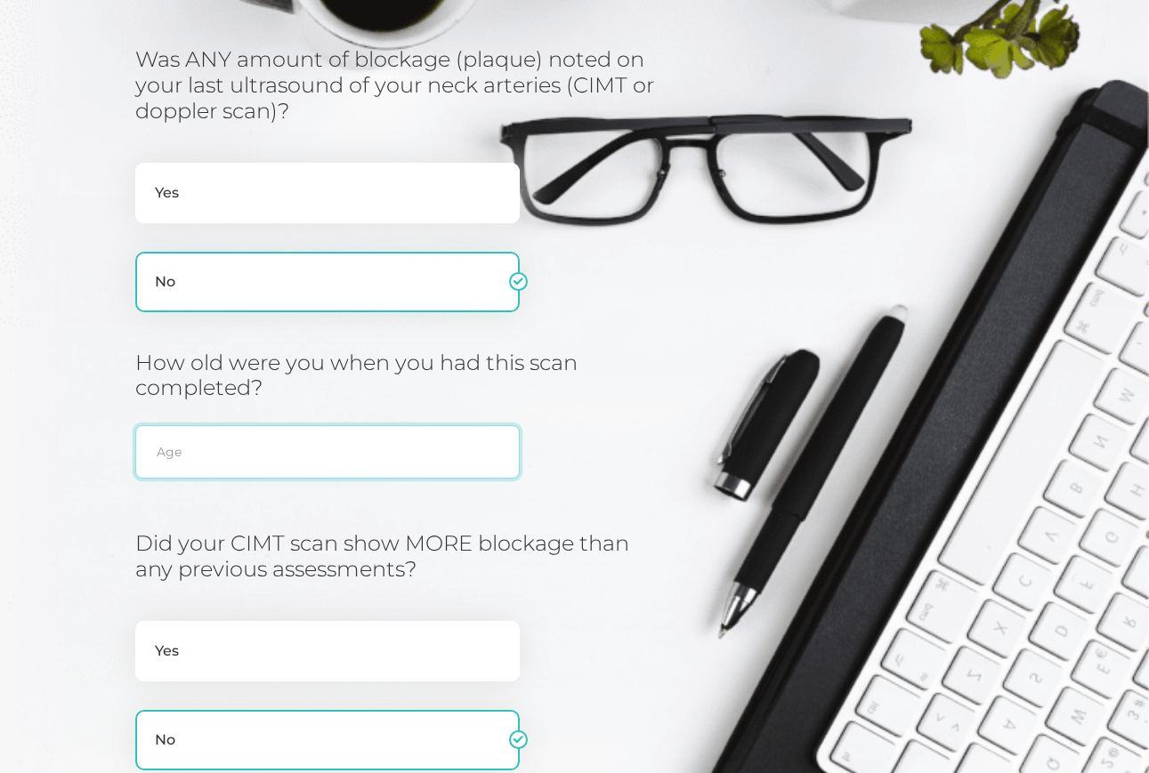
click at [205, 457] on input "text" at bounding box center [327, 451] width 384 height 53
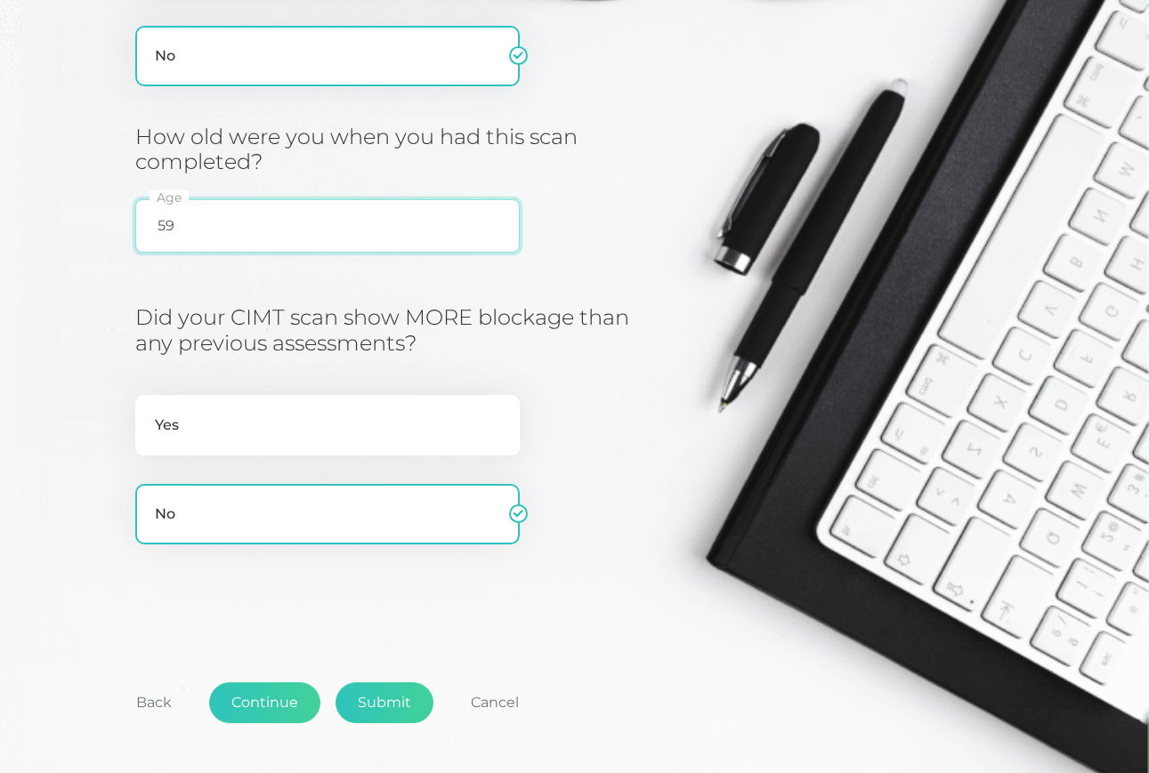
scroll to position [516, 0]
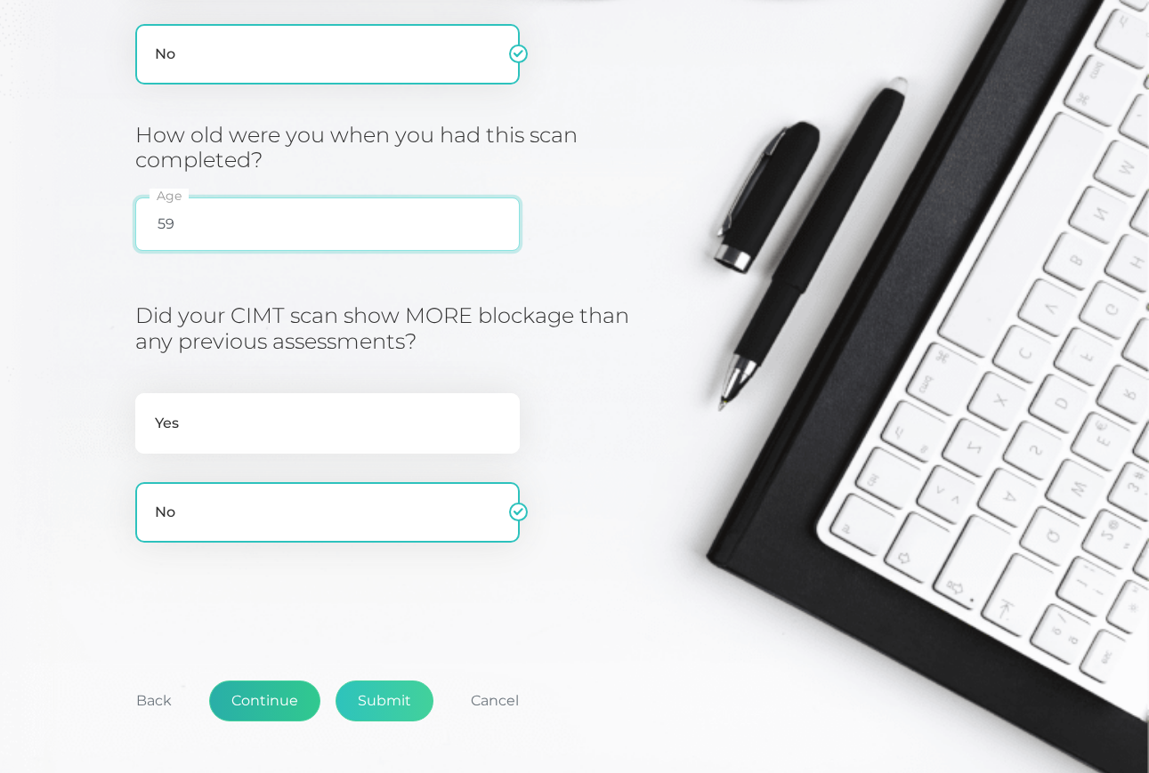
type input "59"
click at [271, 694] on button "Continue" at bounding box center [264, 701] width 111 height 41
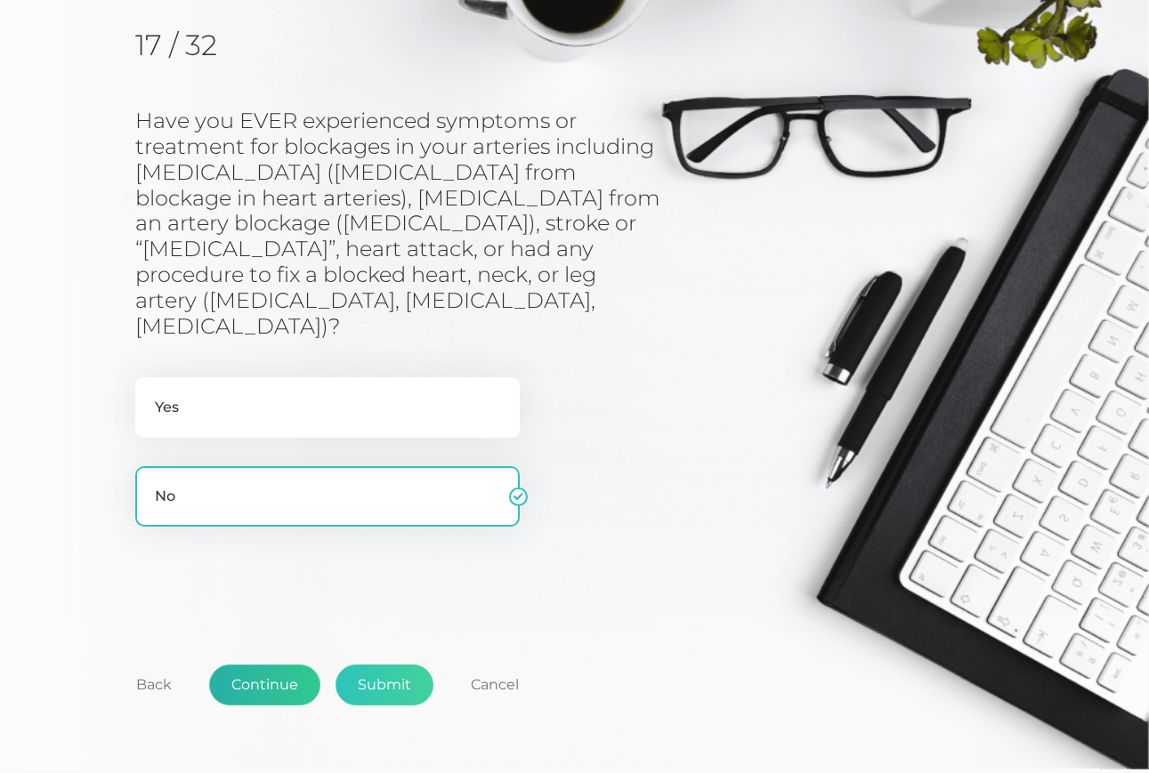
click at [262, 665] on button "Continue" at bounding box center [264, 685] width 111 height 41
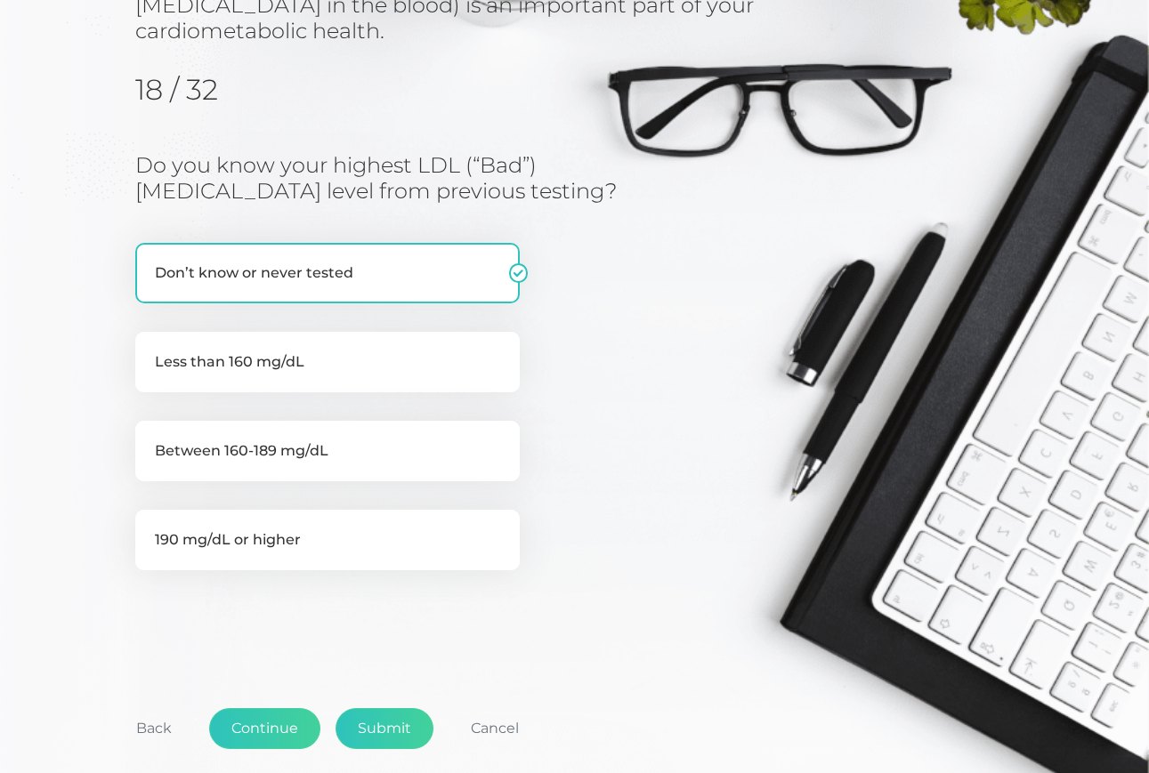
scroll to position [287, 0]
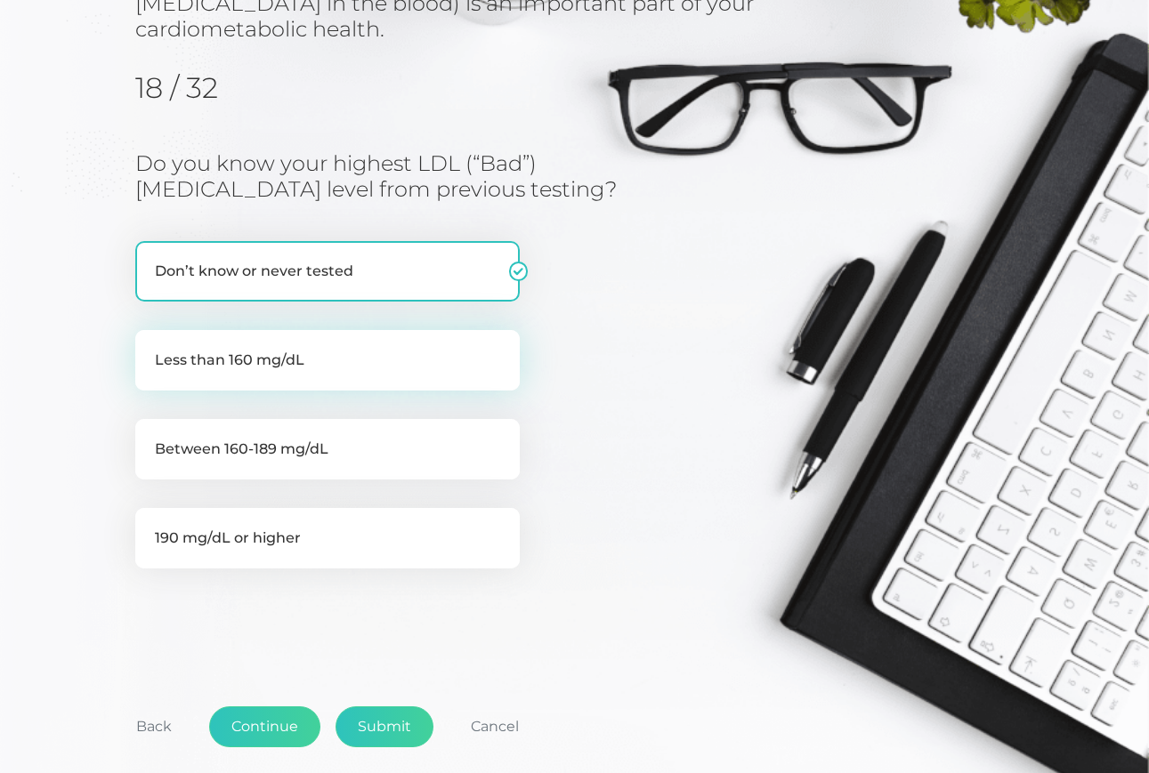
click at [225, 332] on label "Less than 160 mg/dL" at bounding box center [327, 360] width 384 height 61
click at [149, 332] on input "Less than 160 mg/dL" at bounding box center [142, 339] width 14 height 18
radio input "true"
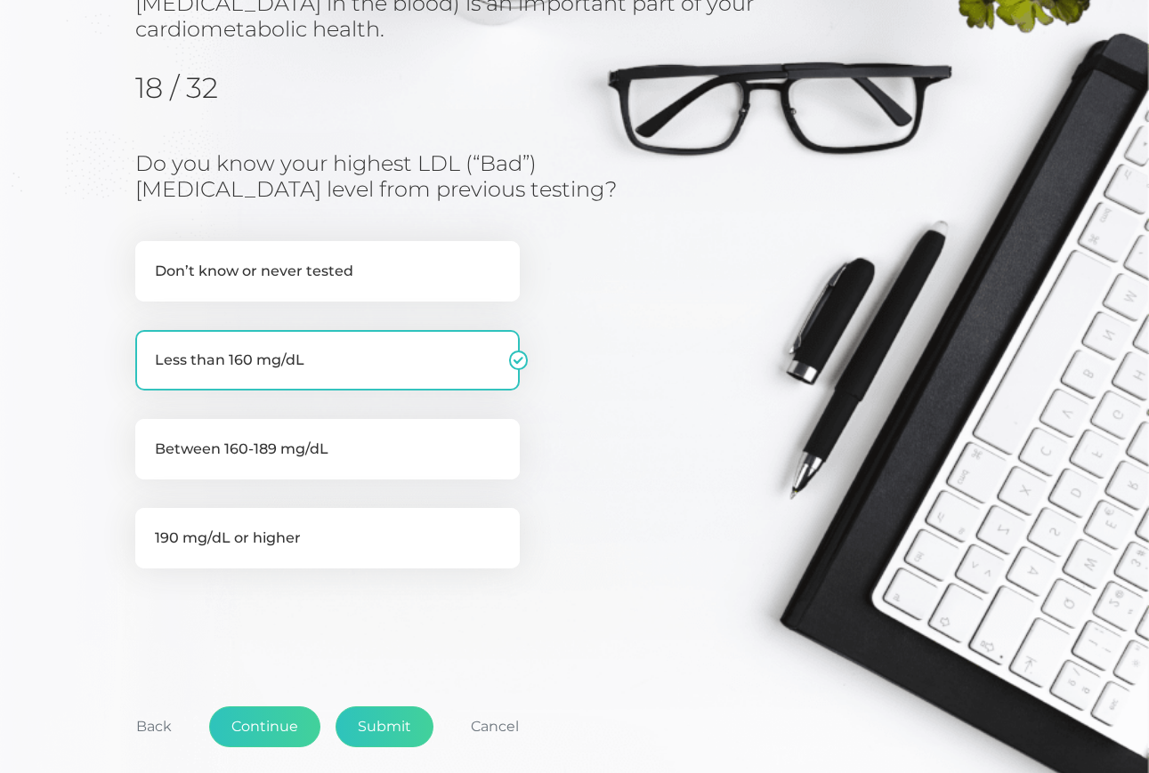
drag, startPoint x: 374, startPoint y: 695, endPoint x: 280, endPoint y: 673, distance: 96.0
click at [287, 623] on div "Follow-up Cardiometabolic Risk Assessment Survey Information about blood lipids…" at bounding box center [574, 338] width 878 height 930
click at [281, 707] on button "Continue" at bounding box center [264, 727] width 111 height 41
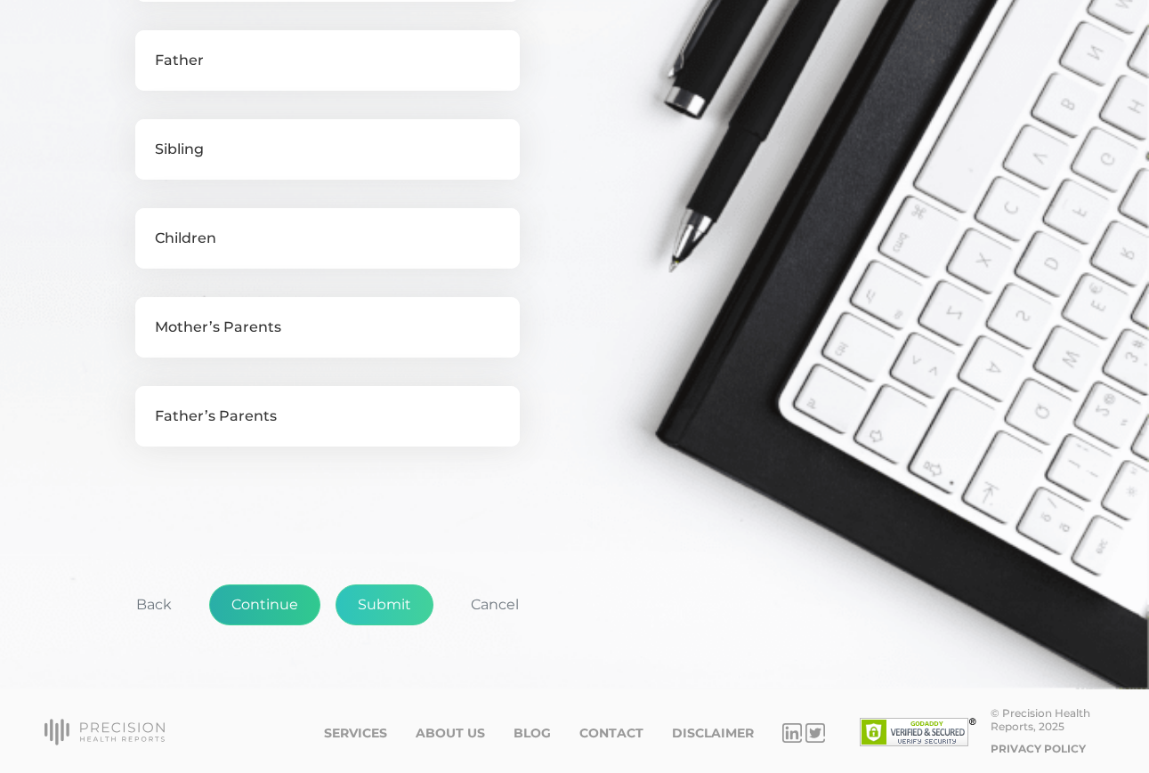
click at [254, 598] on button "Continue" at bounding box center [264, 605] width 111 height 41
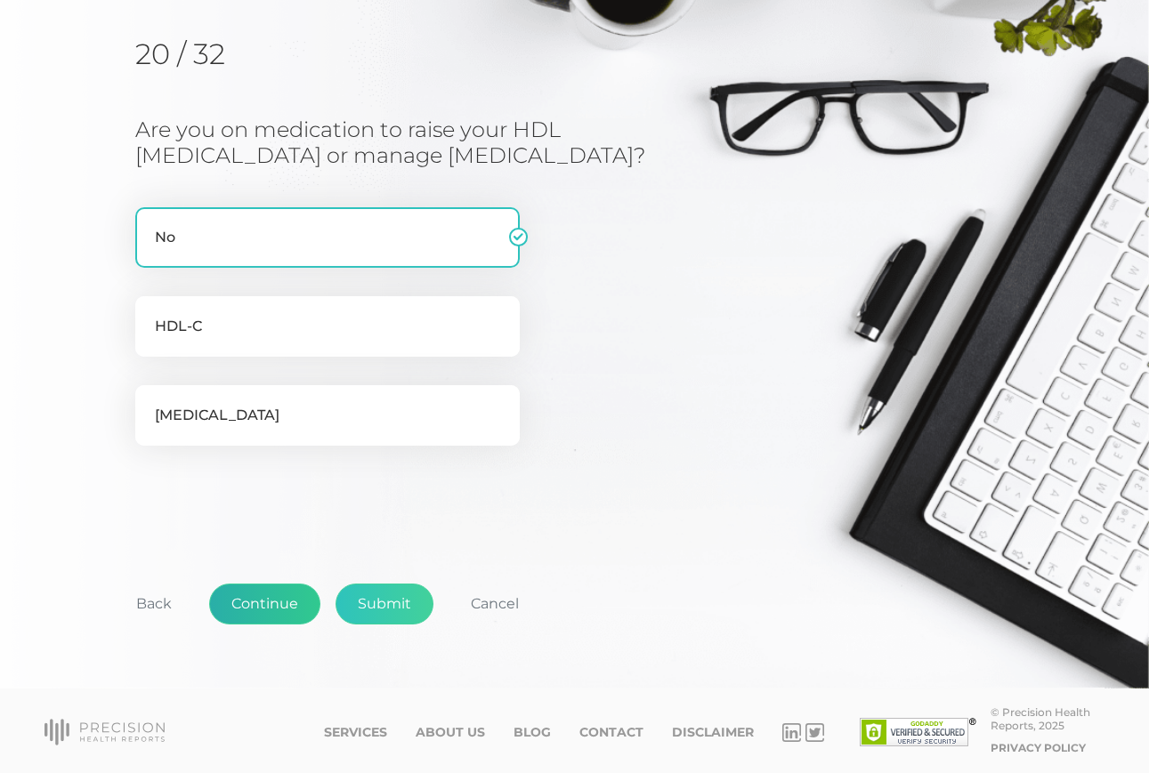
click at [267, 603] on button "Continue" at bounding box center [264, 604] width 111 height 41
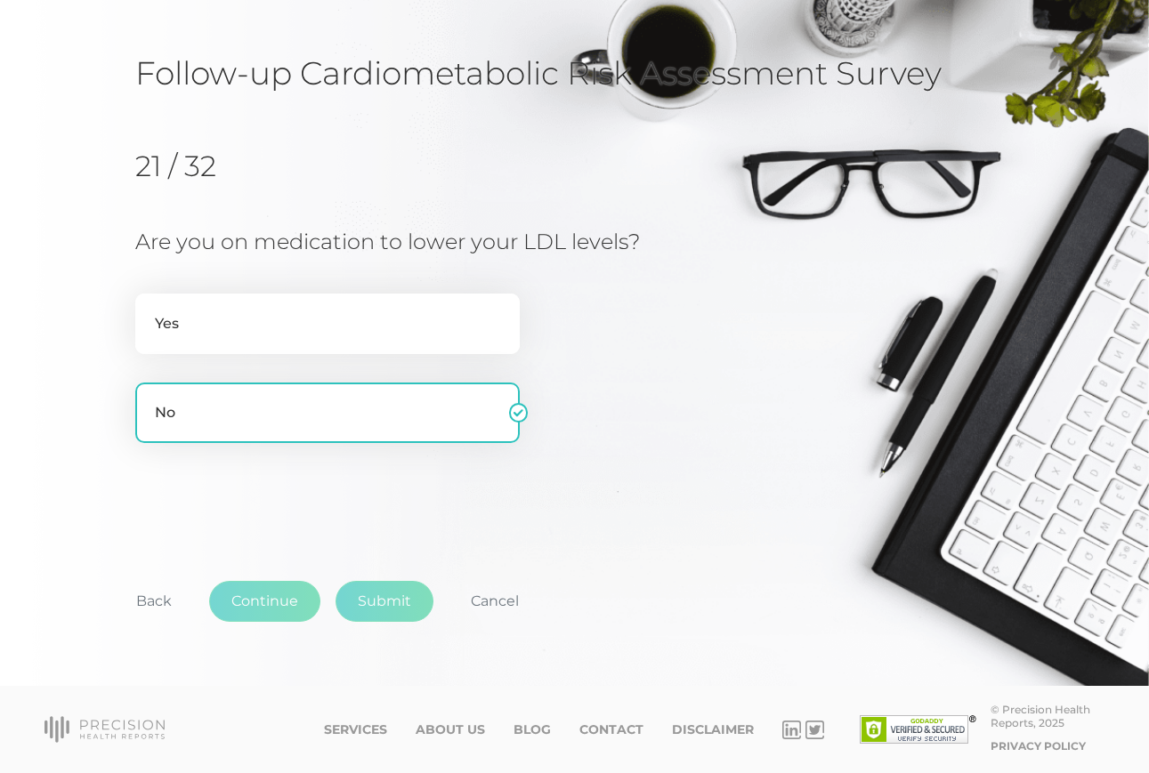
scroll to position [104, 0]
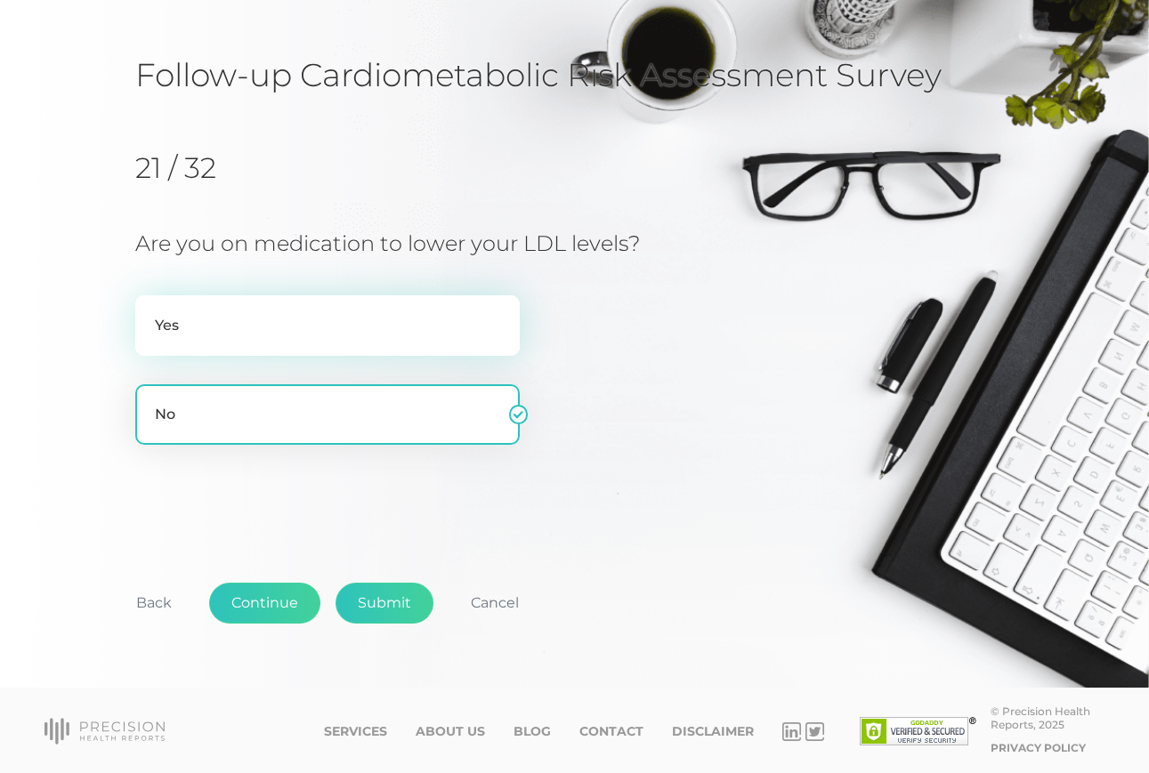
click at [210, 333] on label "Yes" at bounding box center [327, 325] width 384 height 61
click at [149, 313] on input "Yes" at bounding box center [142, 304] width 14 height 18
radio input "true"
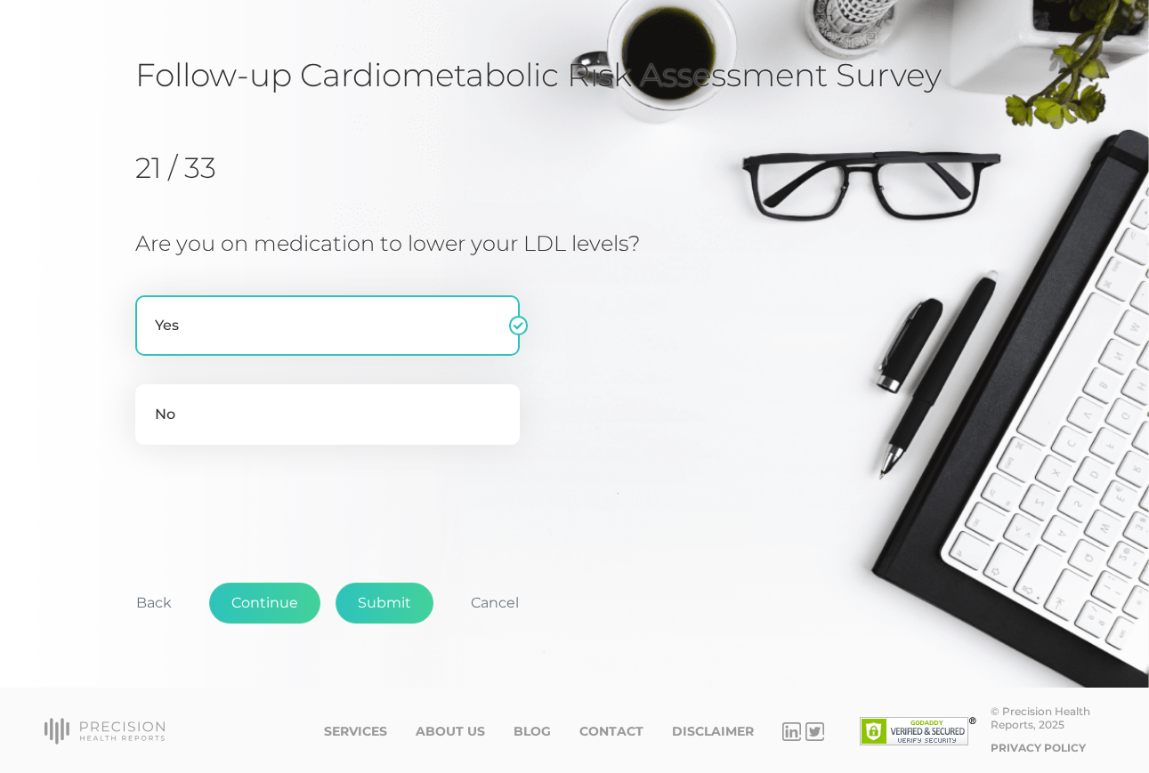
click at [271, 606] on button "Continue" at bounding box center [264, 603] width 111 height 41
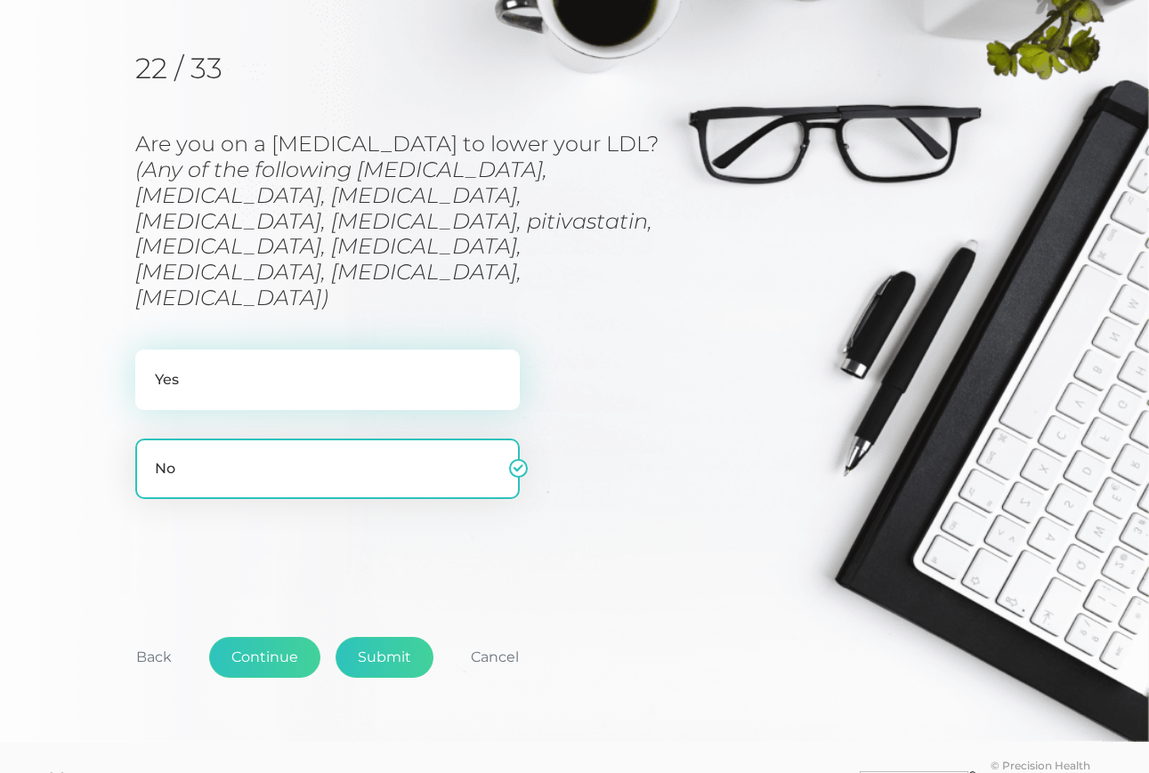
click at [244, 350] on label "Yes" at bounding box center [327, 380] width 384 height 61
click at [149, 350] on input "Yes" at bounding box center [142, 359] width 14 height 18
radio input "true"
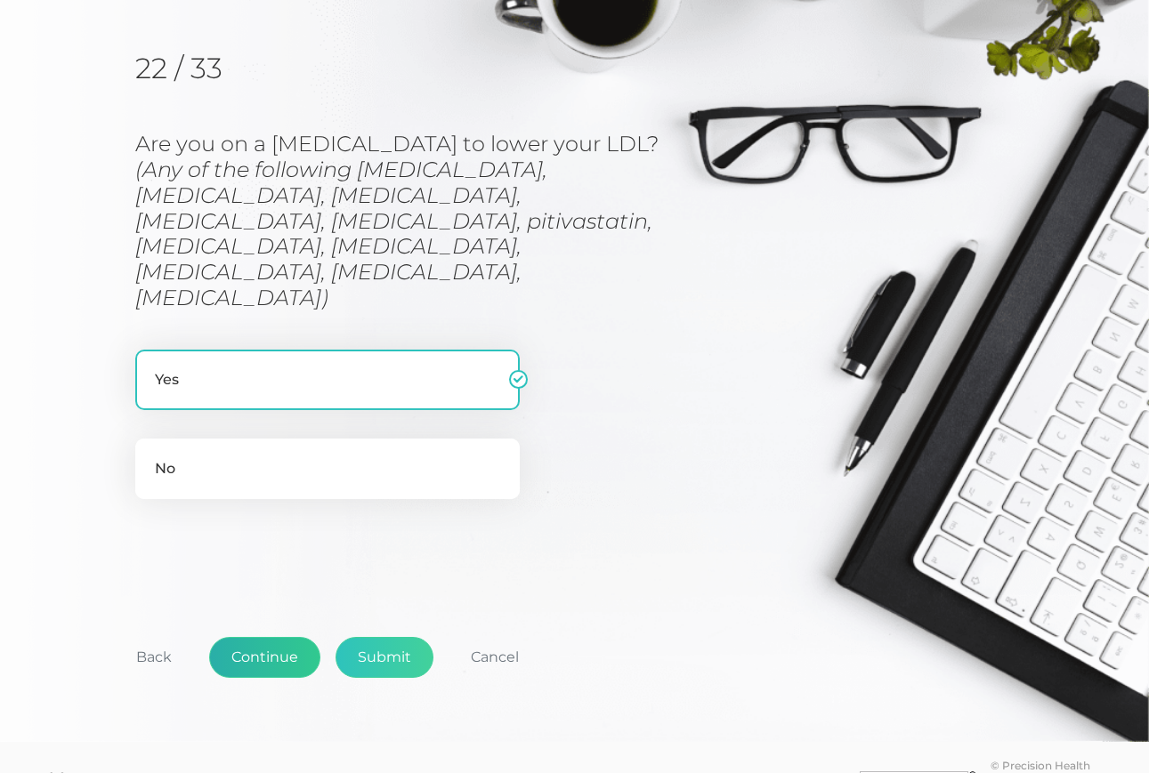
click at [263, 637] on button "Continue" at bounding box center [264, 657] width 111 height 41
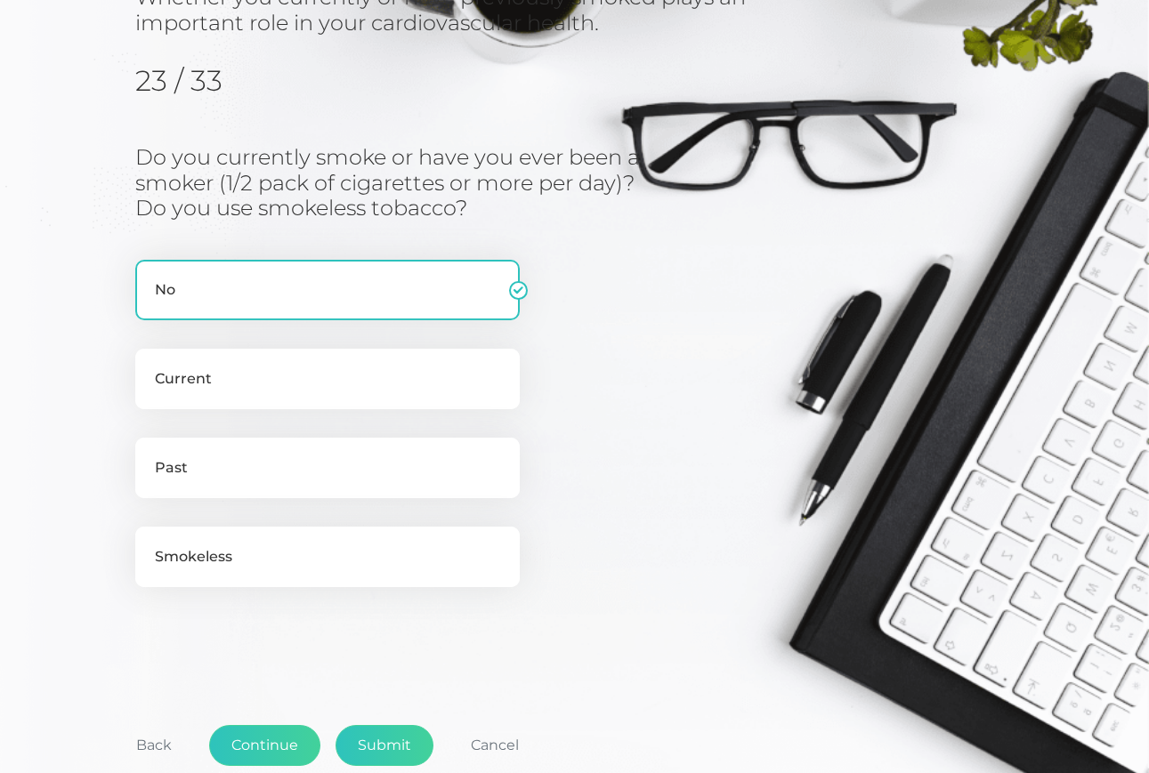
scroll to position [243, 0]
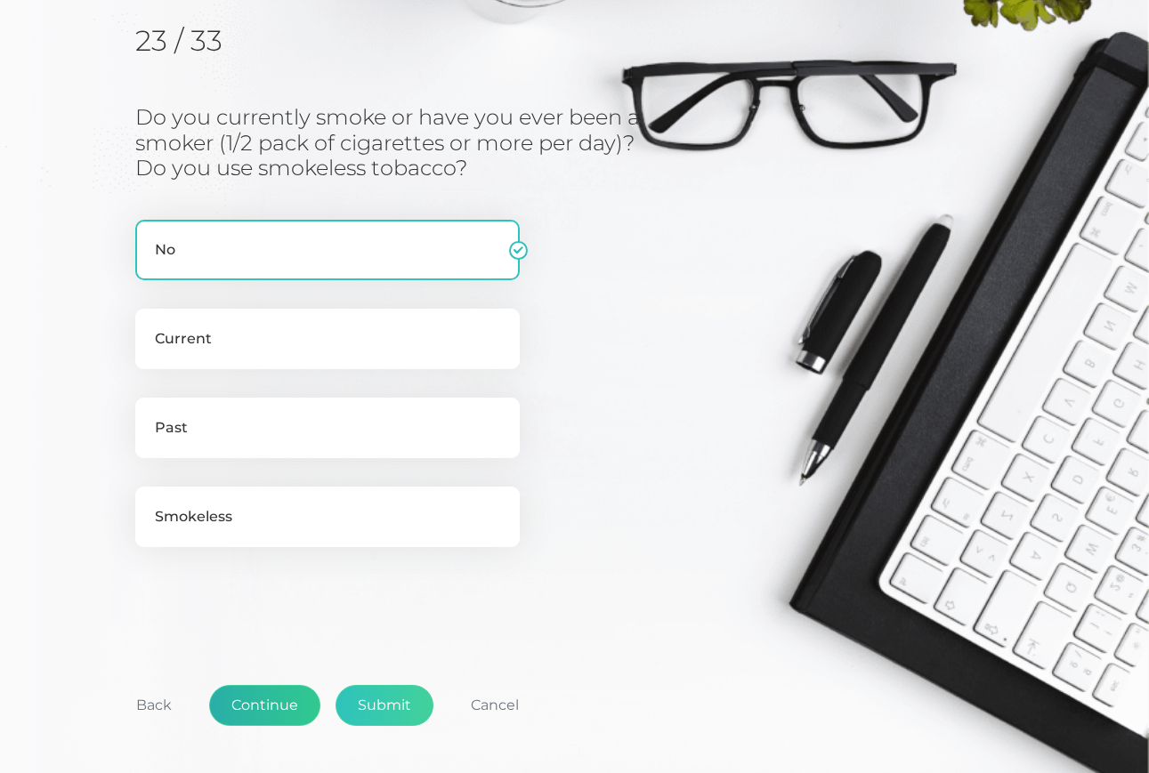
click at [283, 696] on button "Continue" at bounding box center [264, 705] width 111 height 41
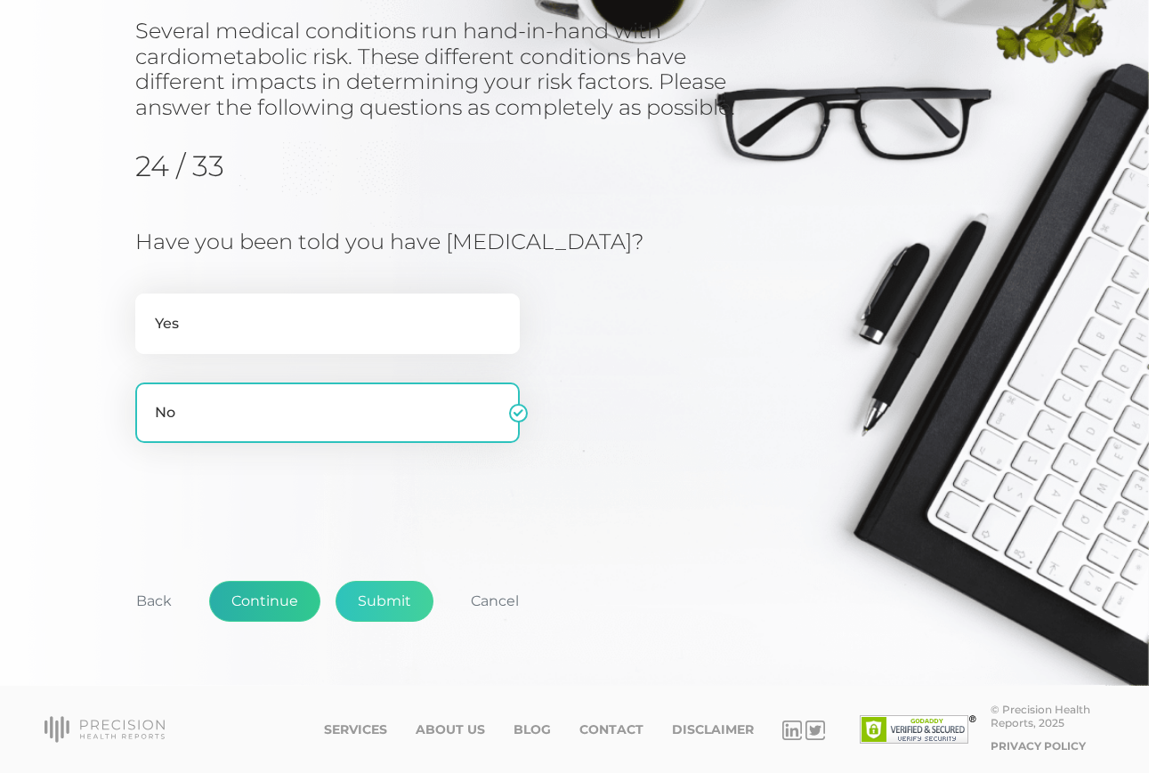
click at [260, 607] on button "Continue" at bounding box center [264, 601] width 111 height 41
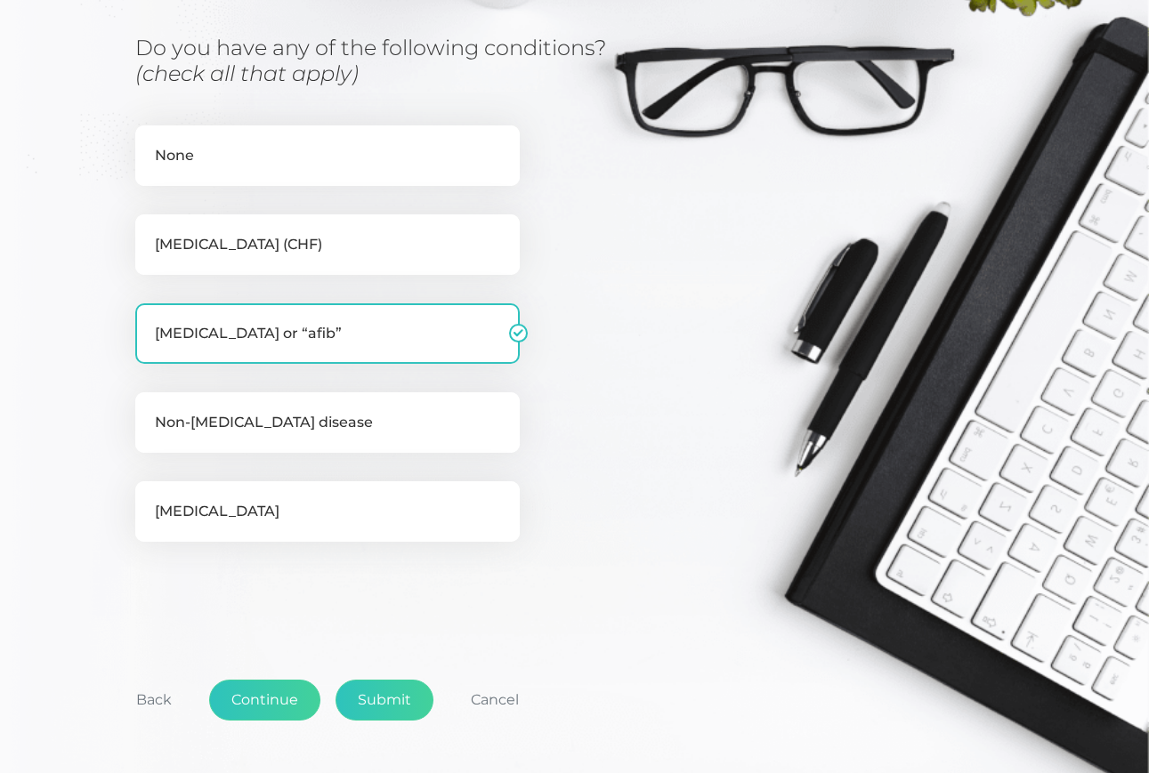
scroll to position [303, 0]
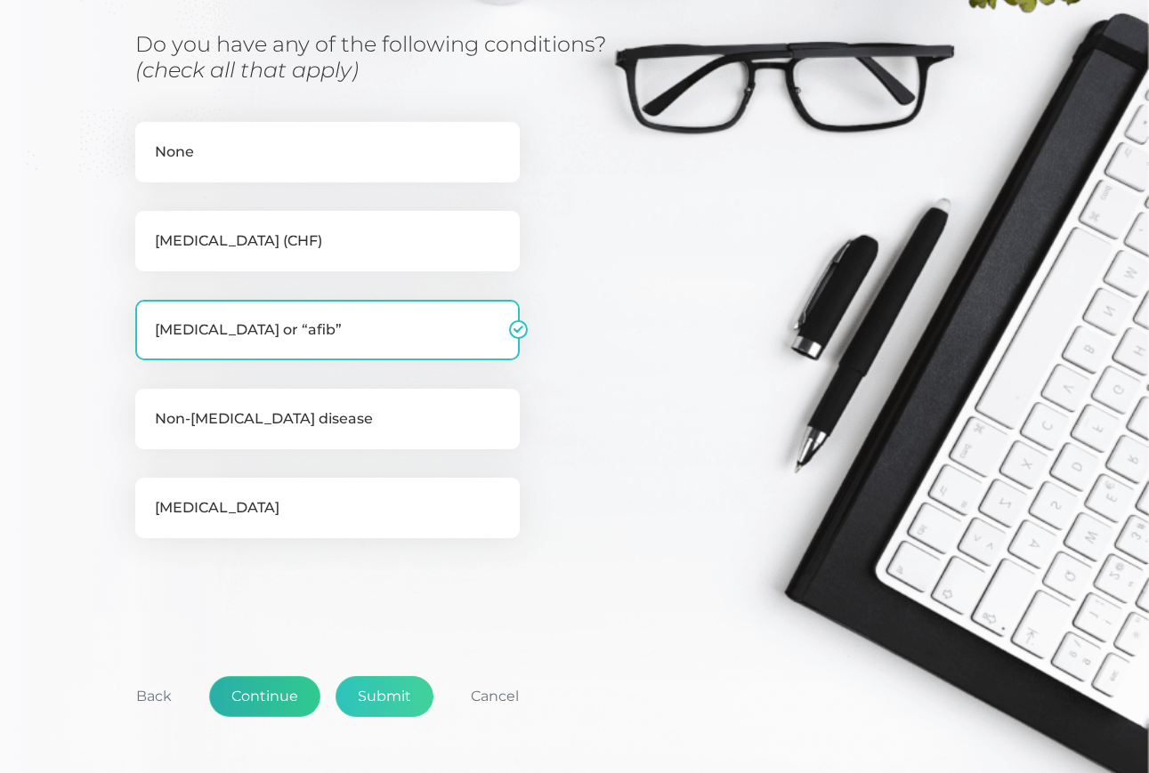
click at [266, 696] on button "Continue" at bounding box center [264, 696] width 111 height 41
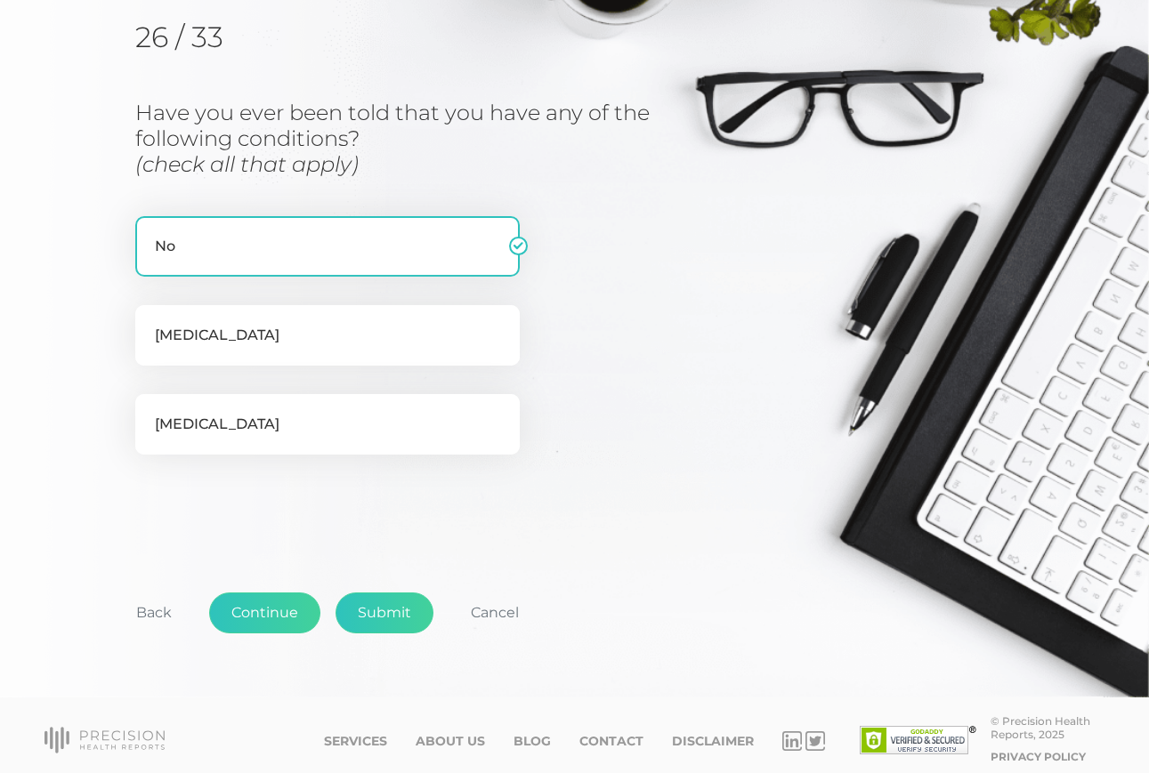
scroll to position [236, 0]
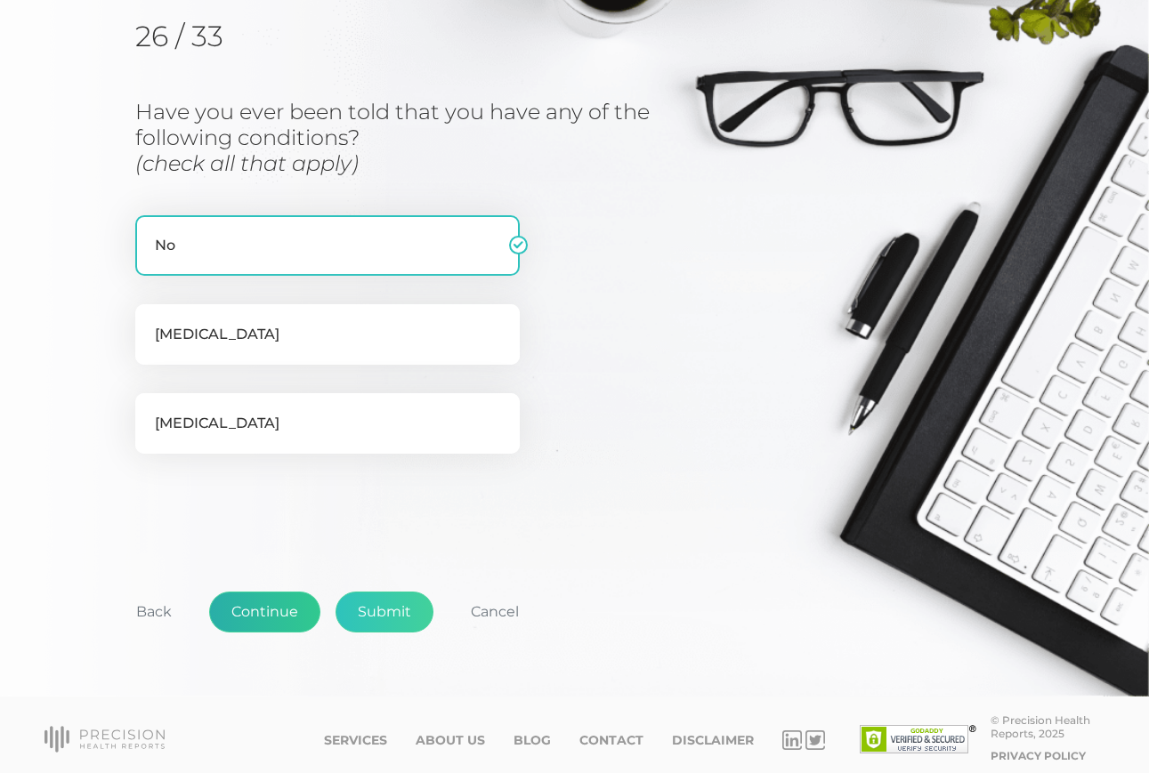
click at [255, 621] on button "Continue" at bounding box center [264, 612] width 111 height 41
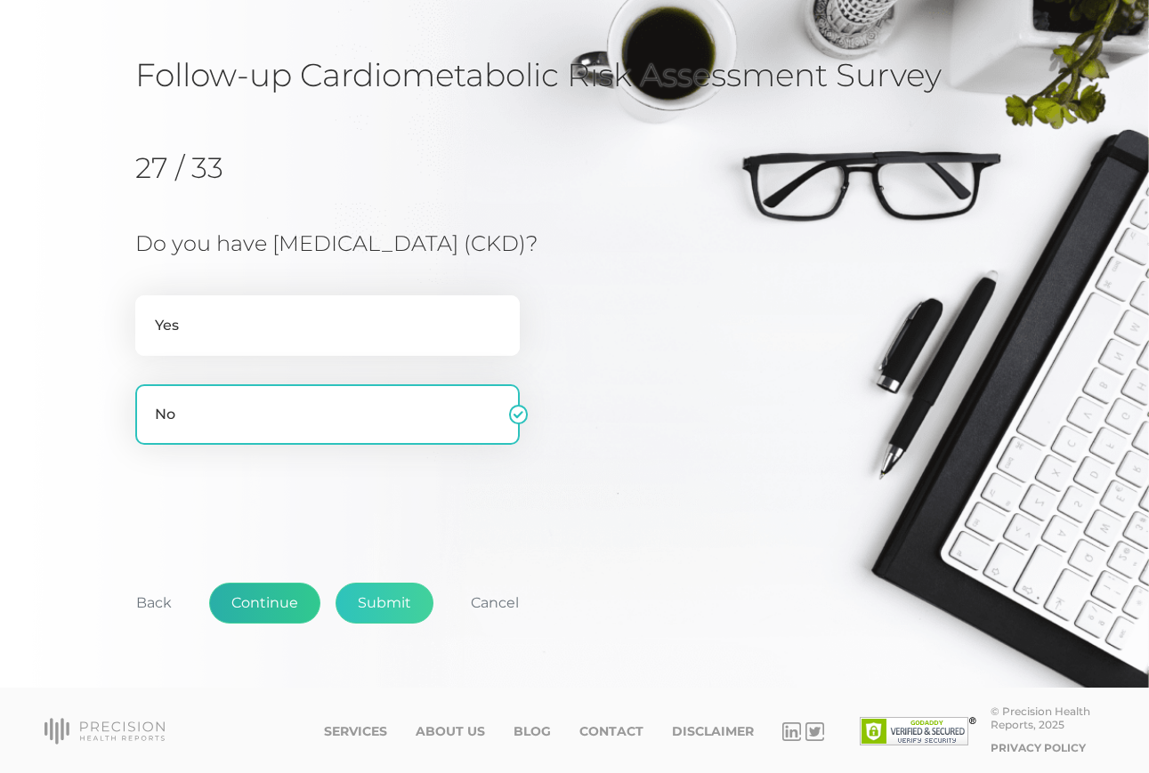
click at [261, 602] on button "Continue" at bounding box center [264, 603] width 111 height 41
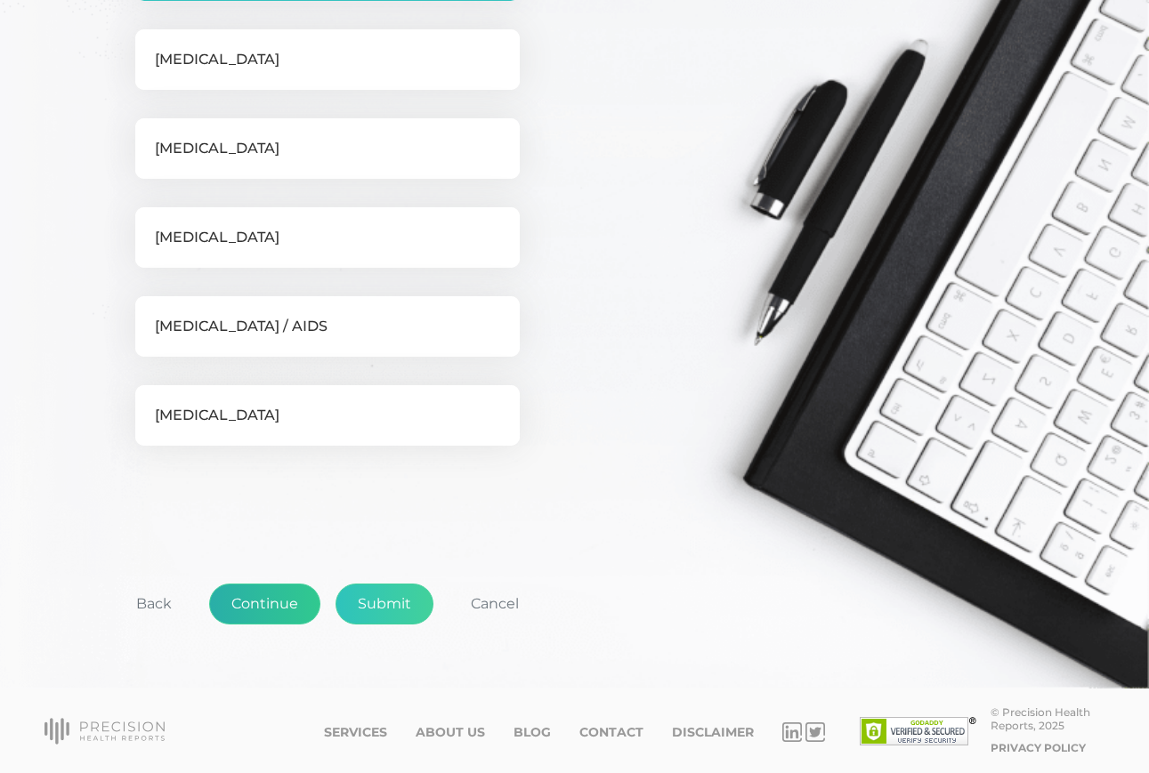
scroll to position [510, 0]
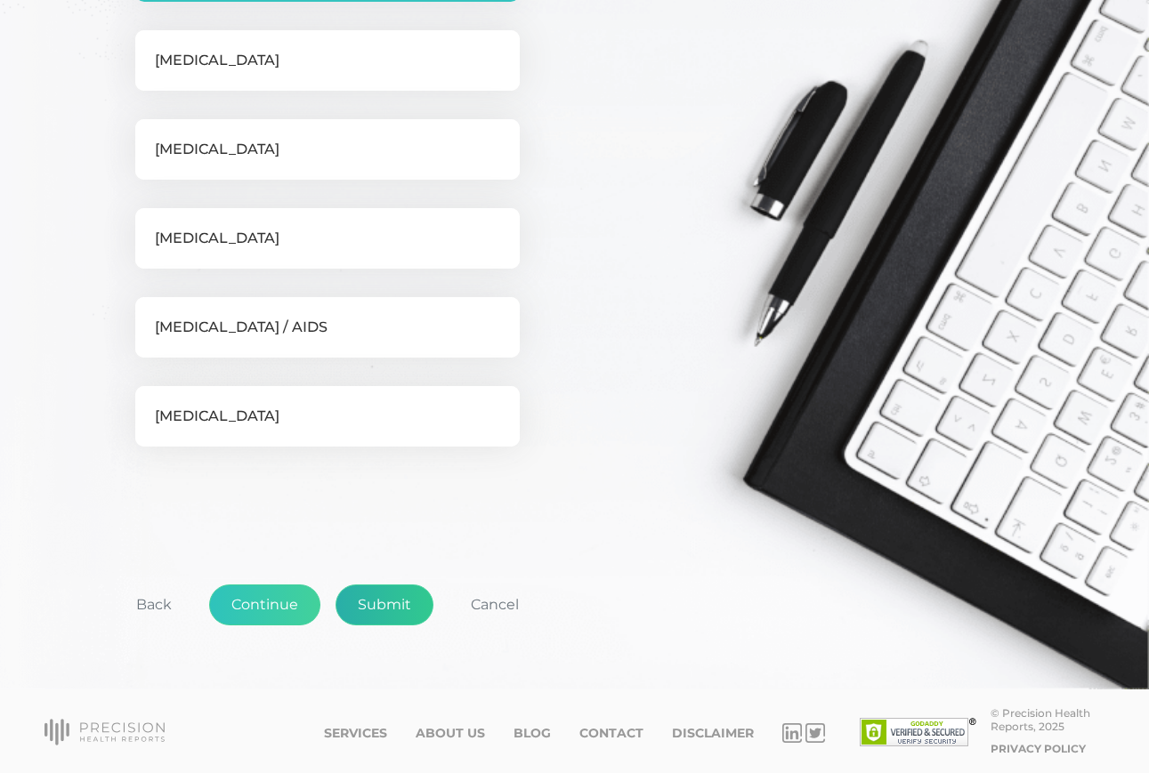
click at [371, 603] on button "Submit" at bounding box center [384, 605] width 98 height 41
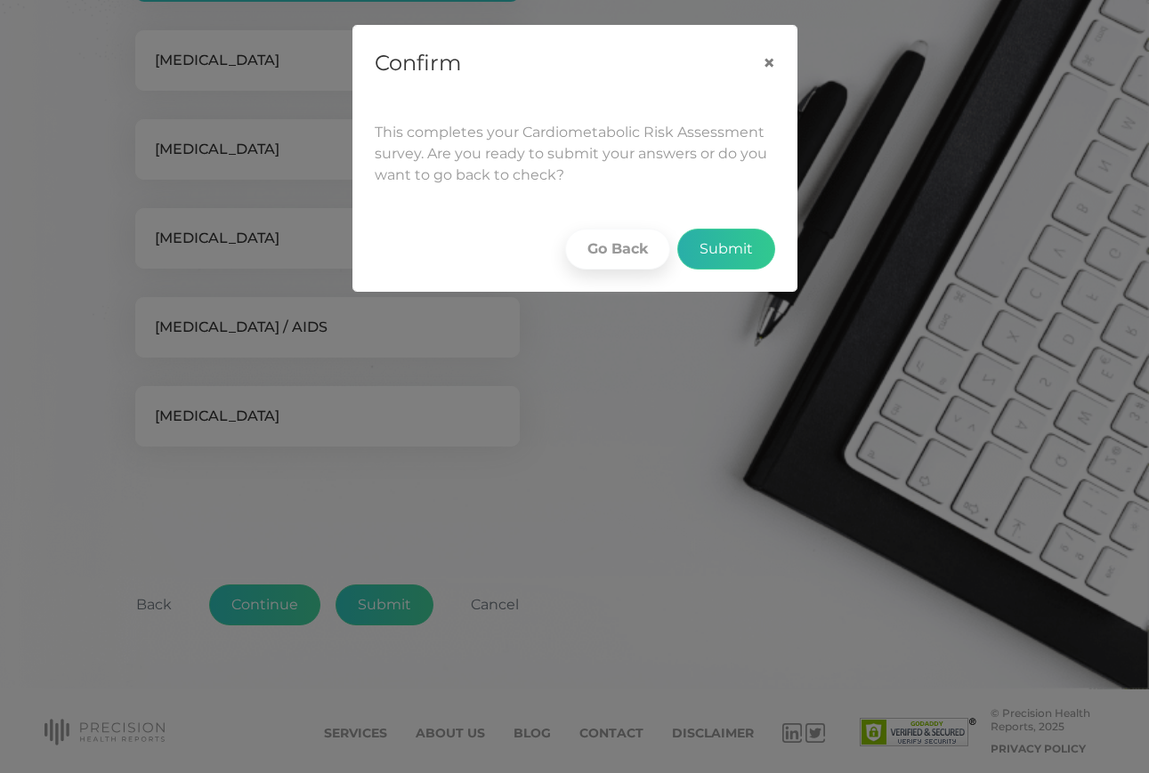
click at [713, 255] on button "Submit" at bounding box center [726, 249] width 98 height 41
